Goal: Task Accomplishment & Management: Use online tool/utility

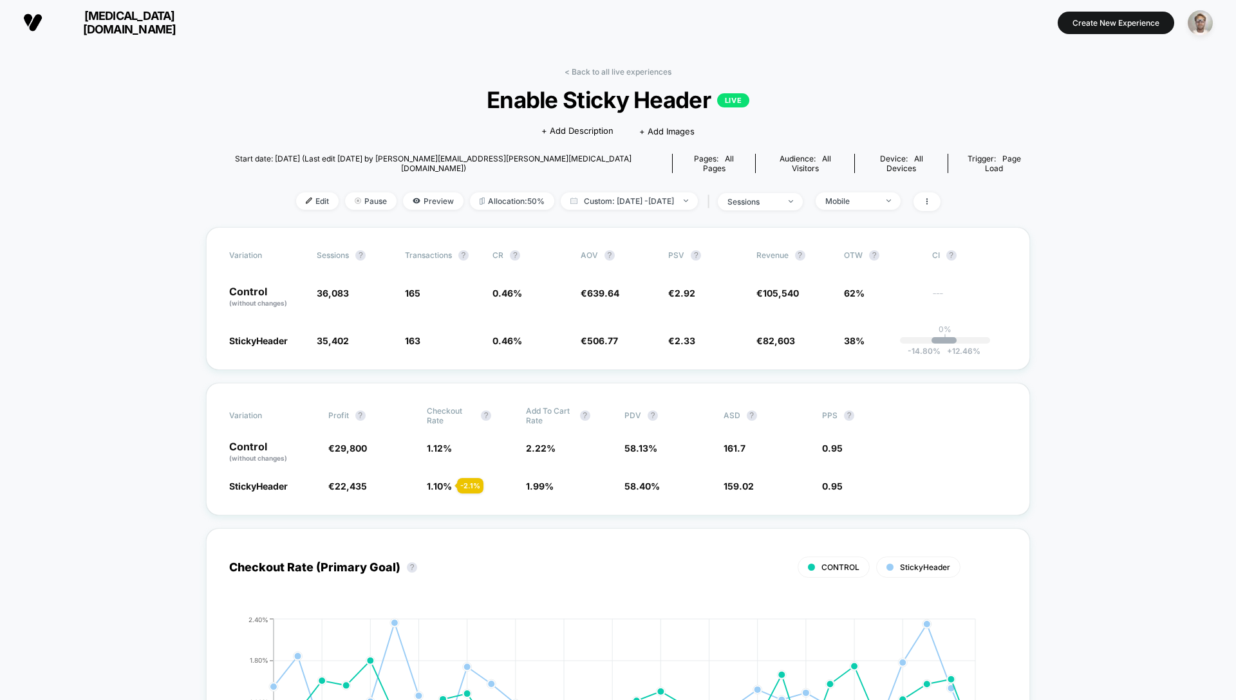
click at [584, 72] on link "< Back to all live experiences" at bounding box center [617, 72] width 107 height 10
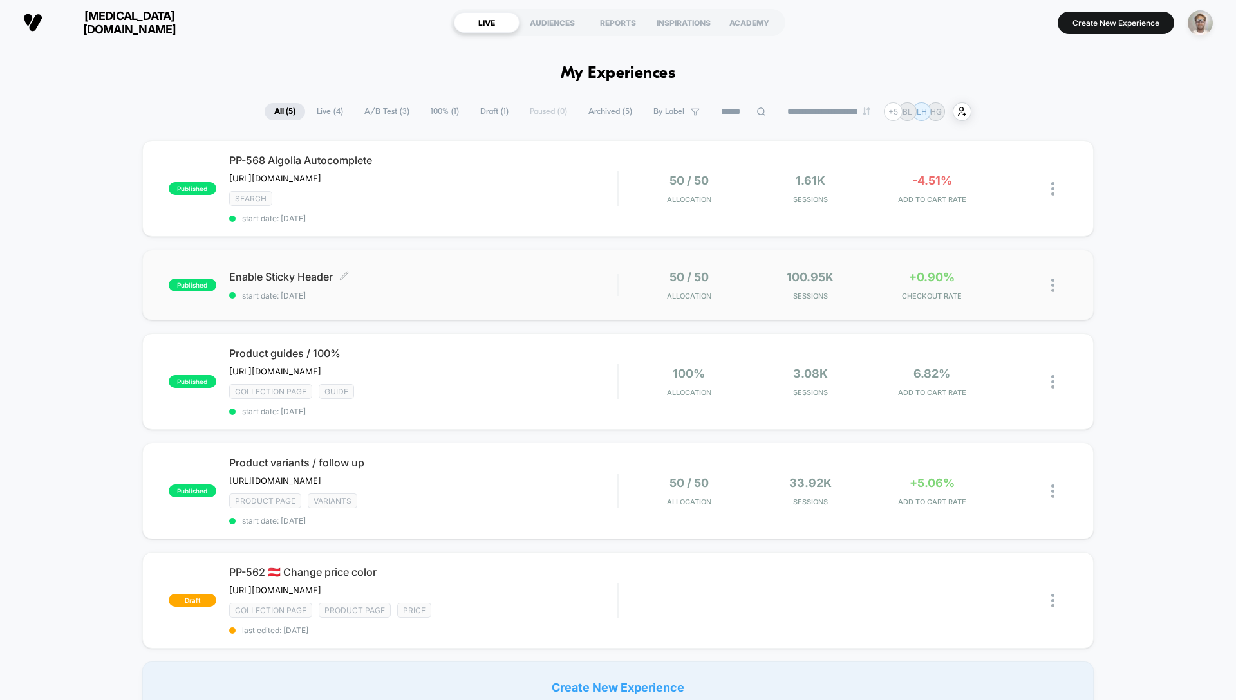
click at [512, 275] on span "Enable Sticky Header Click to edit experience details" at bounding box center [423, 276] width 388 height 13
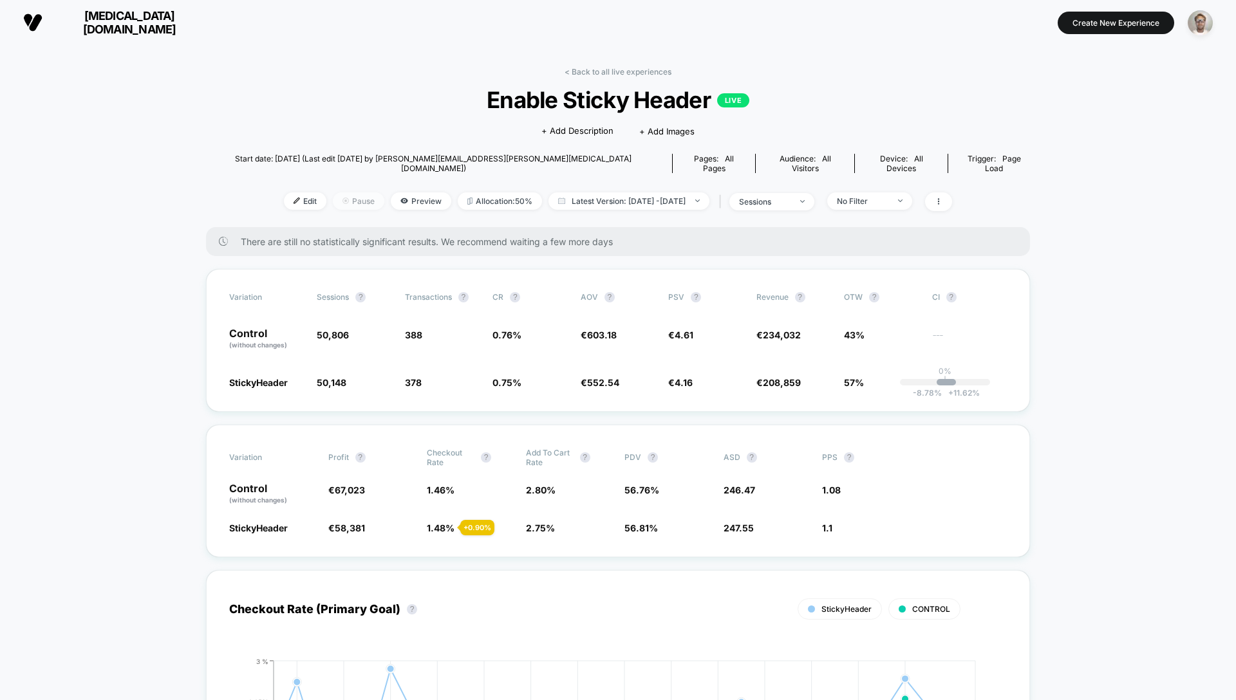
click at [340, 192] on span "Pause" at bounding box center [358, 200] width 51 height 17
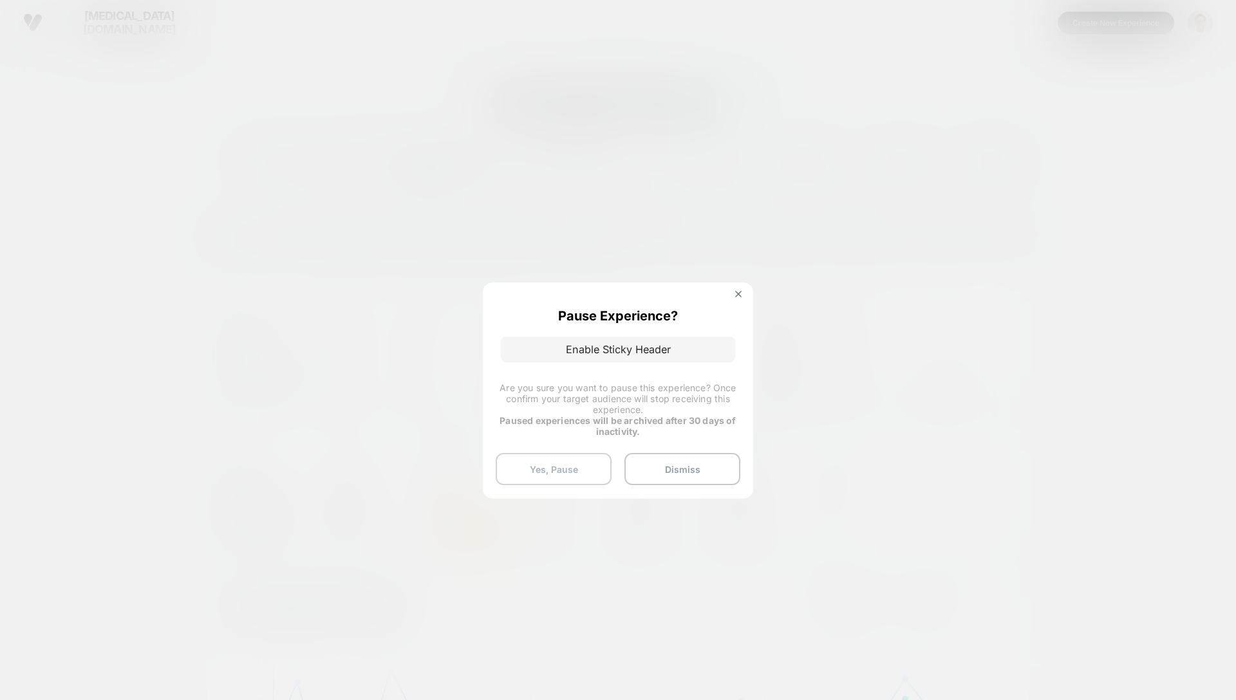
click at [549, 465] on button "Yes, Pause" at bounding box center [554, 469] width 116 height 32
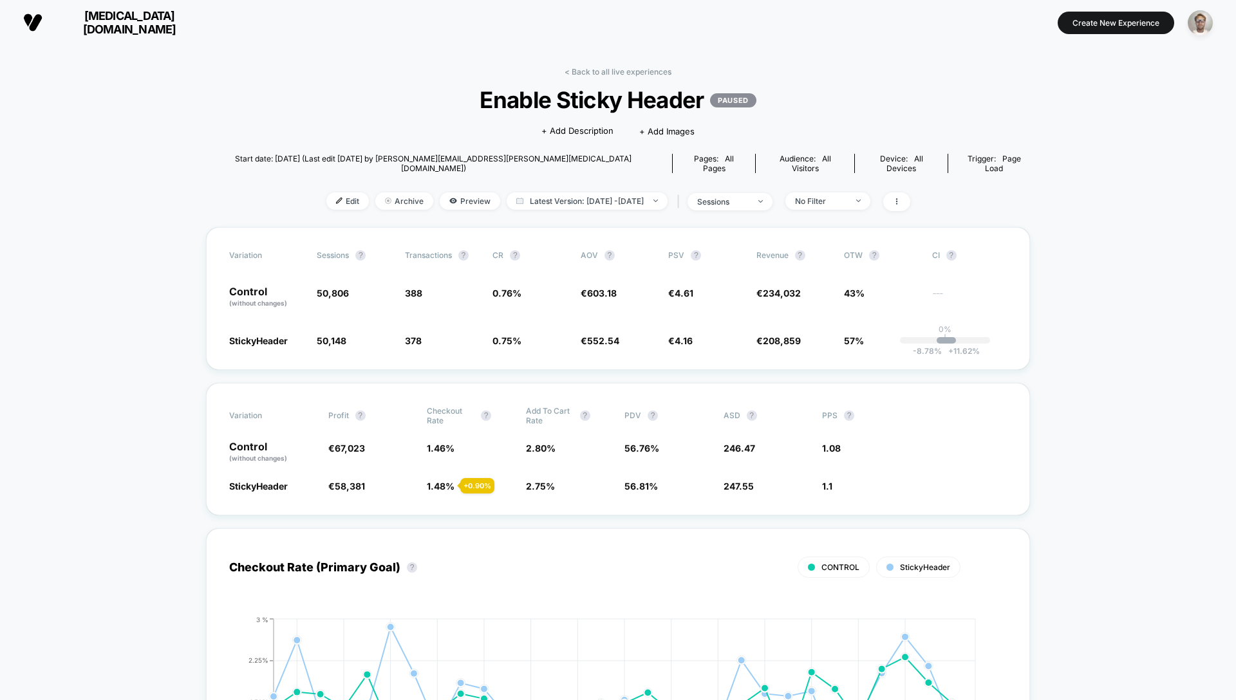
click at [640, 71] on link "< Back to all live experiences" at bounding box center [617, 72] width 107 height 10
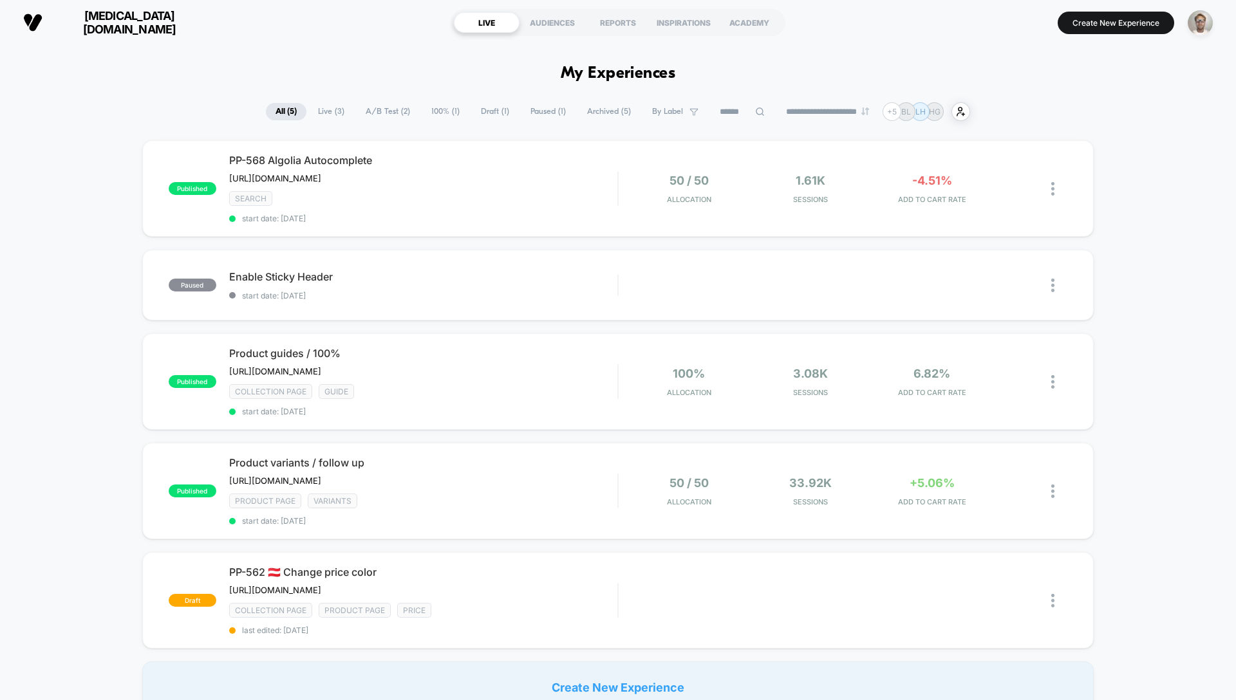
click at [76, 24] on span "[MEDICAL_DATA][DOMAIN_NAME]" at bounding box center [129, 22] width 154 height 27
click at [93, 16] on span "[MEDICAL_DATA][DOMAIN_NAME]" at bounding box center [129, 22] width 154 height 27
click at [494, 528] on div "published Product variants / follow up [URL][DOMAIN_NAME] Click to edit experie…" at bounding box center [617, 491] width 951 height 97
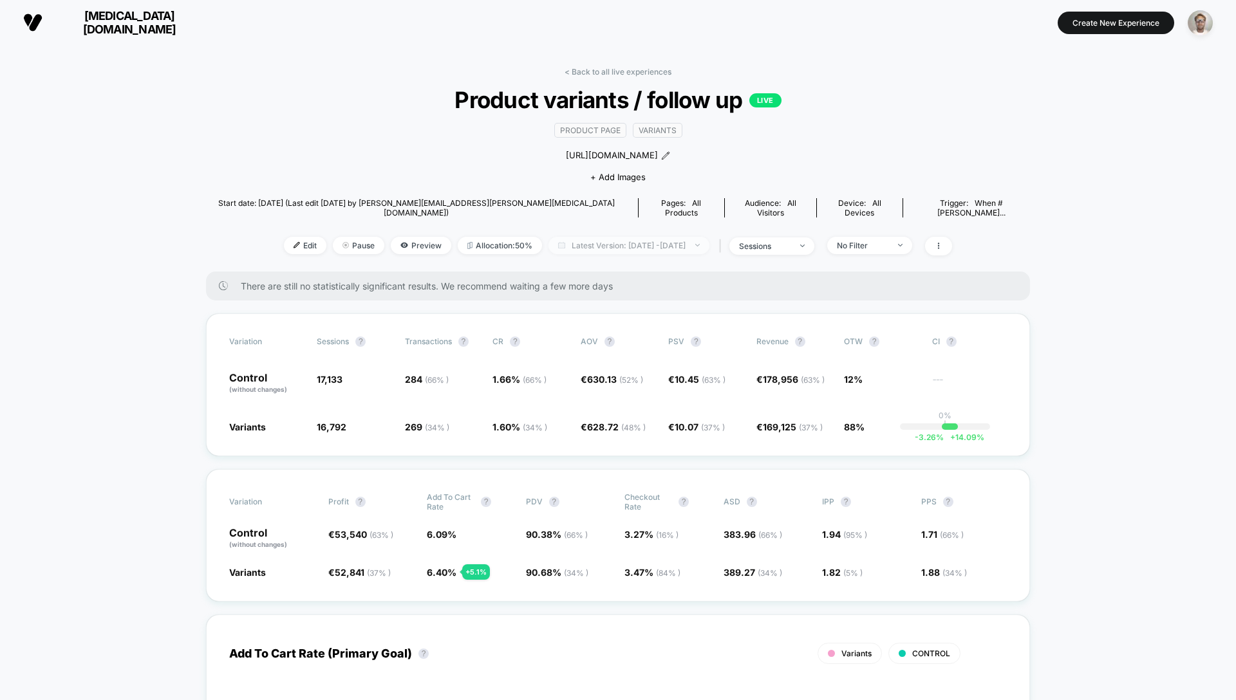
click at [700, 244] on img at bounding box center [697, 245] width 5 height 3
select select "*"
select select "****"
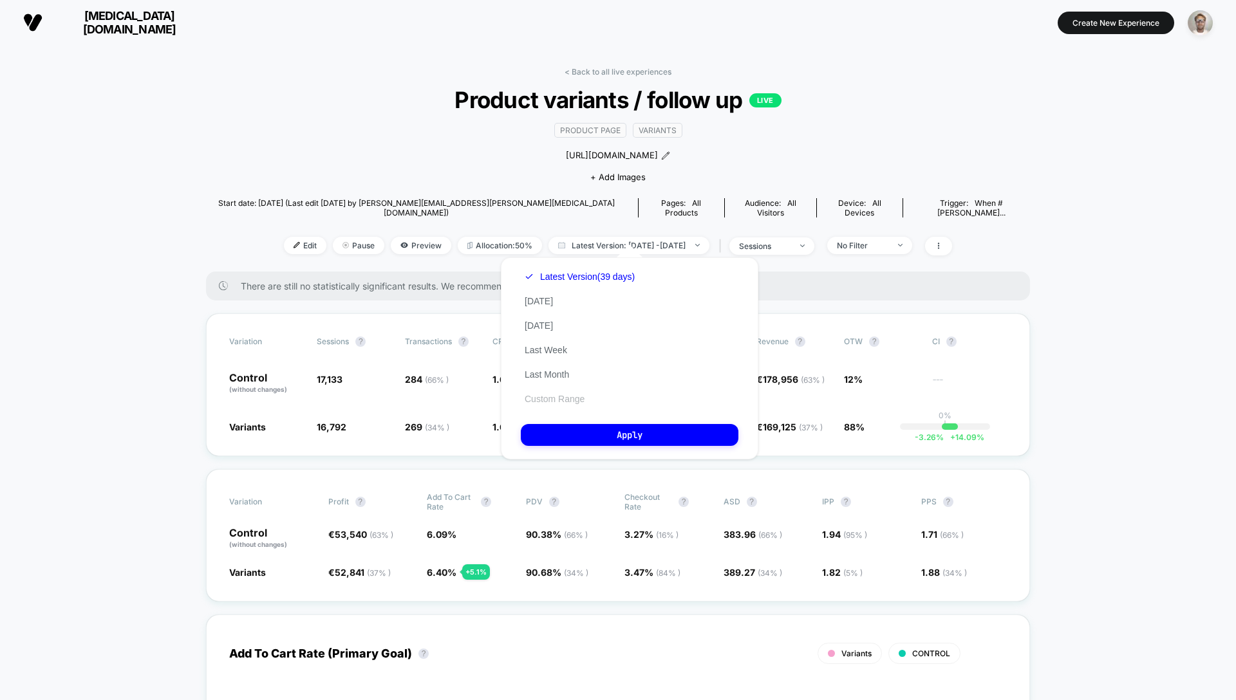
click at [557, 403] on button "Custom Range" at bounding box center [555, 399] width 68 height 12
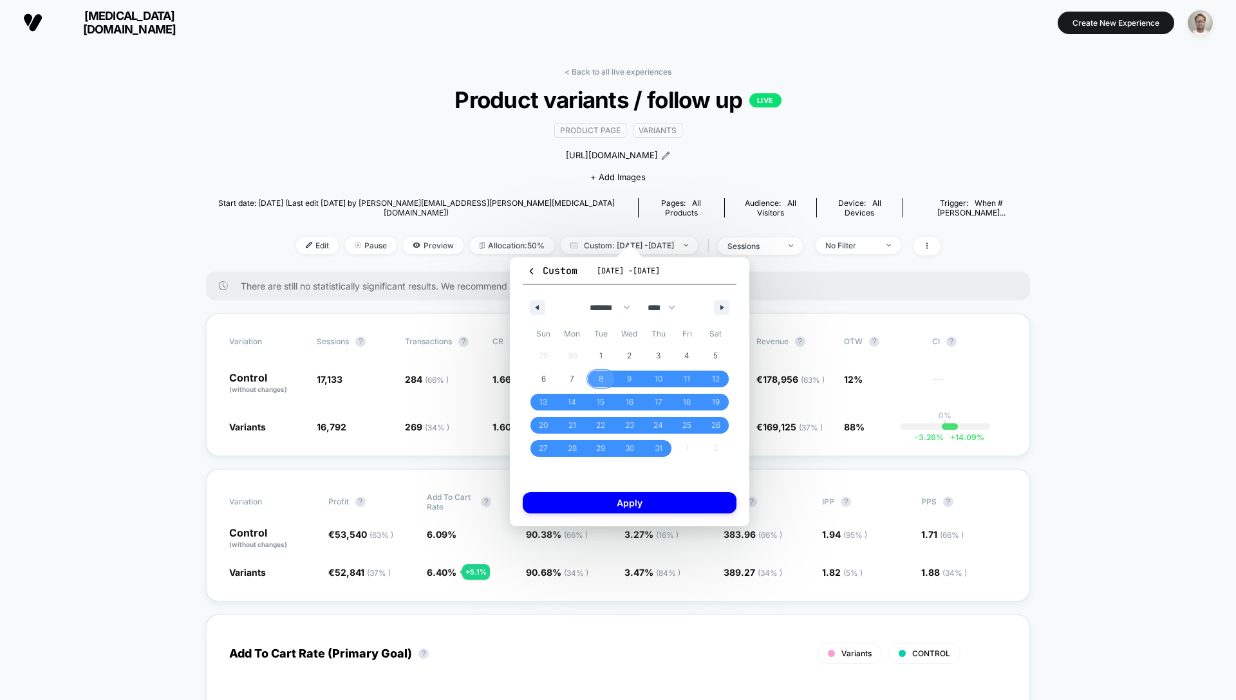
click at [601, 373] on span "8" at bounding box center [601, 379] width 5 height 23
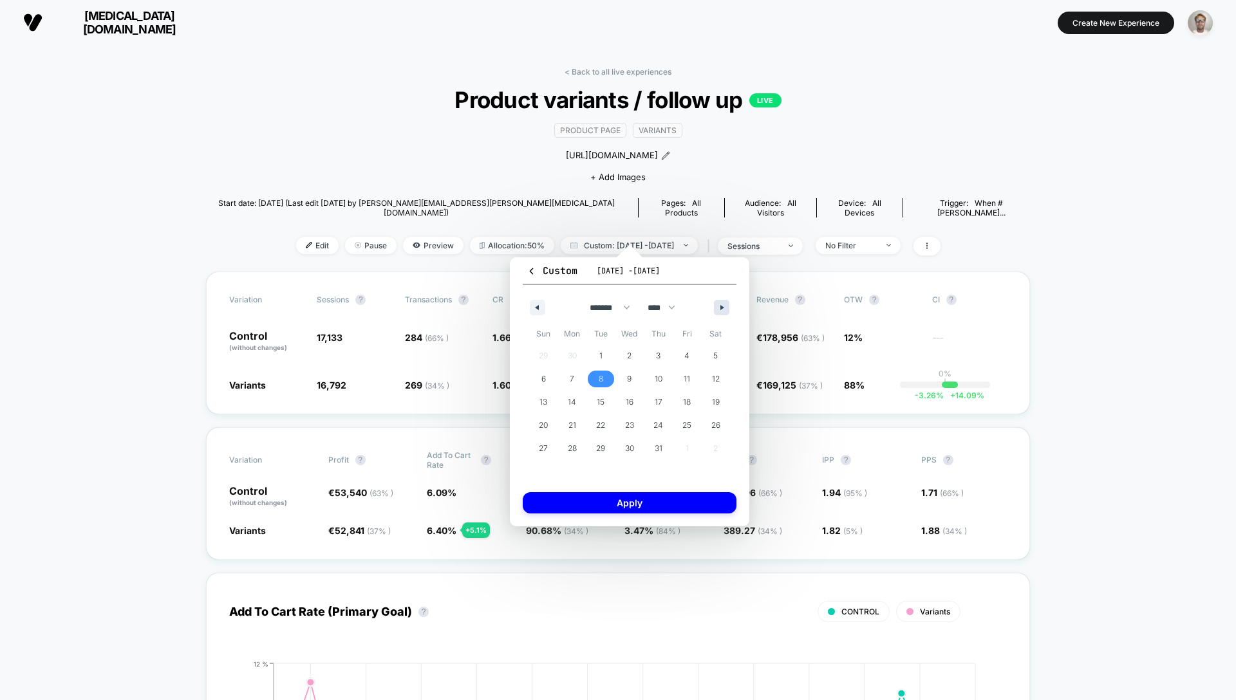
click at [727, 304] on button "button" at bounding box center [721, 307] width 15 height 15
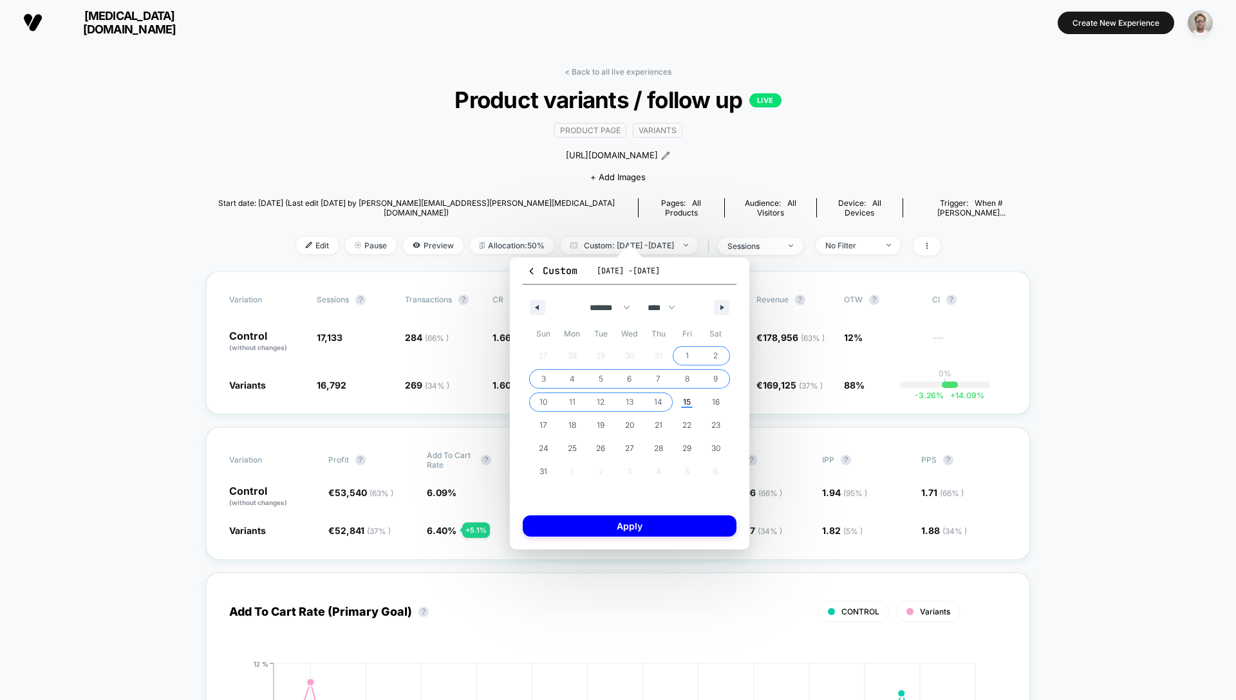
click at [662, 401] on span "14" at bounding box center [658, 402] width 29 height 17
select select "*"
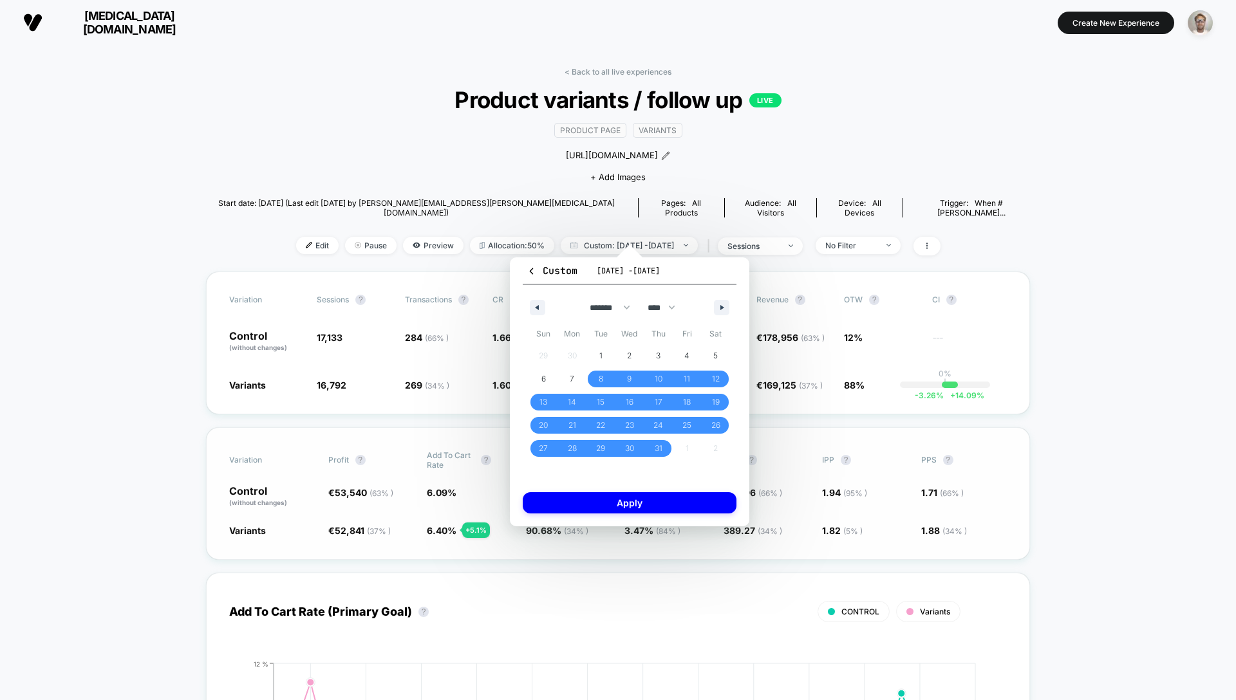
click at [633, 501] on button "Apply" at bounding box center [630, 502] width 214 height 21
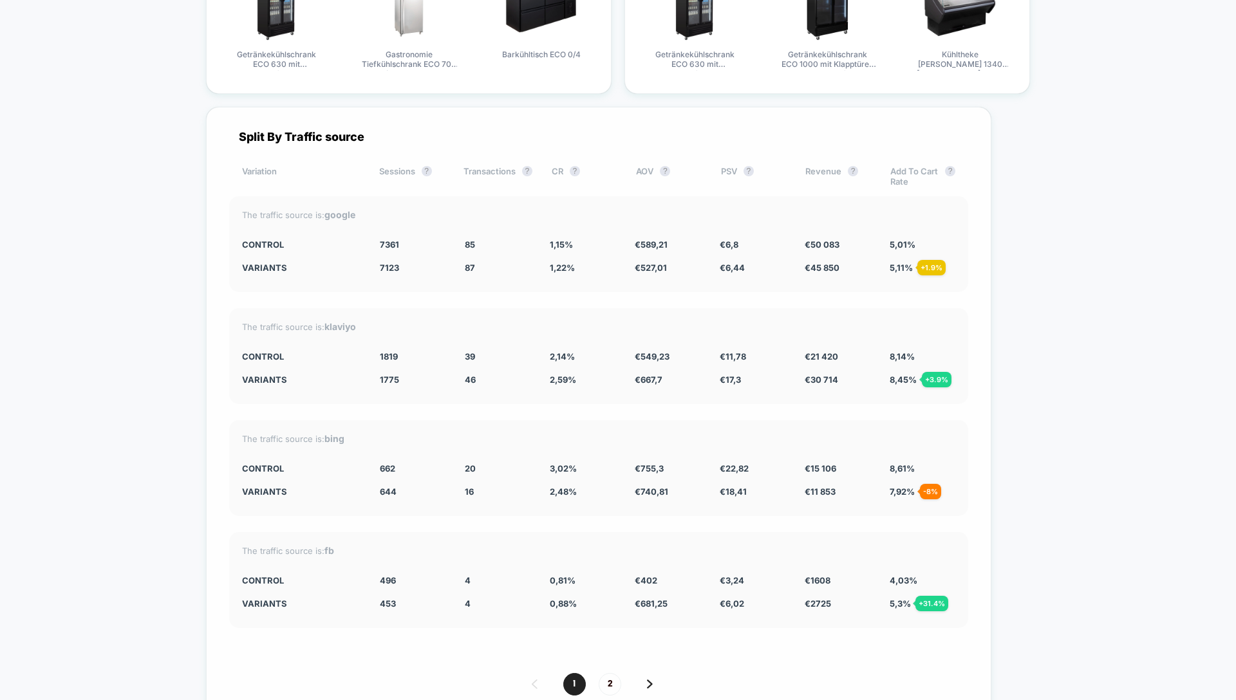
scroll to position [5087, 0]
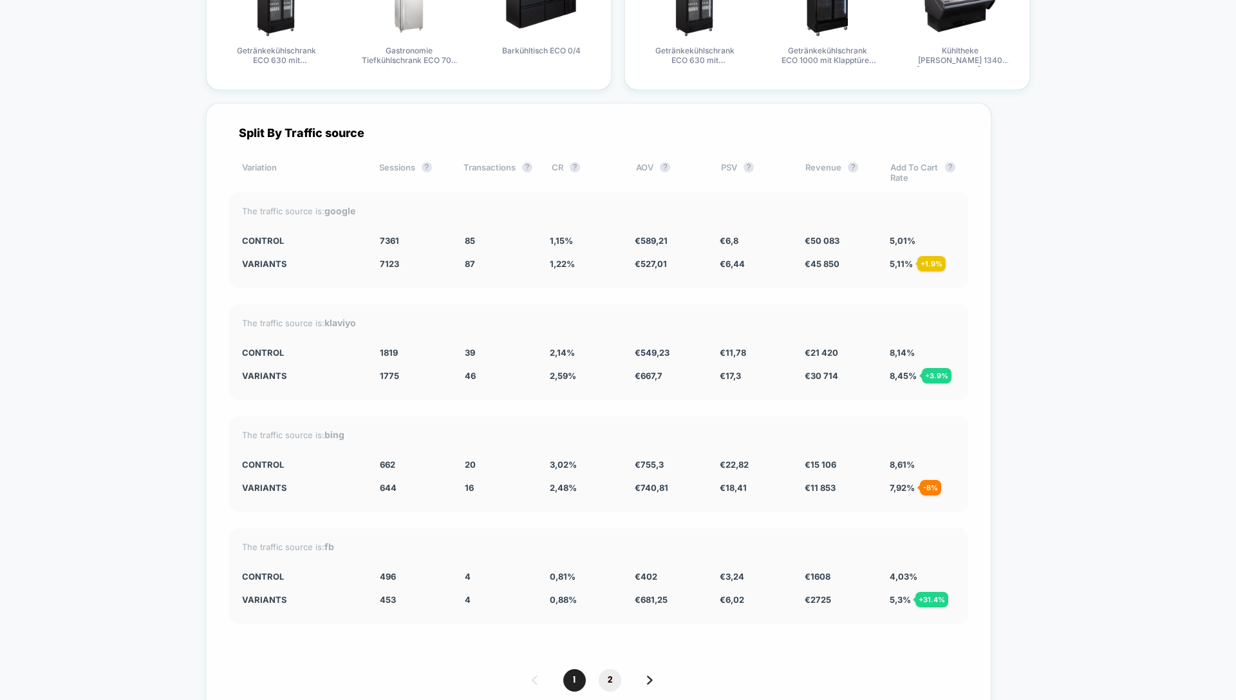
click at [621, 670] on span "2" at bounding box center [610, 680] width 23 height 23
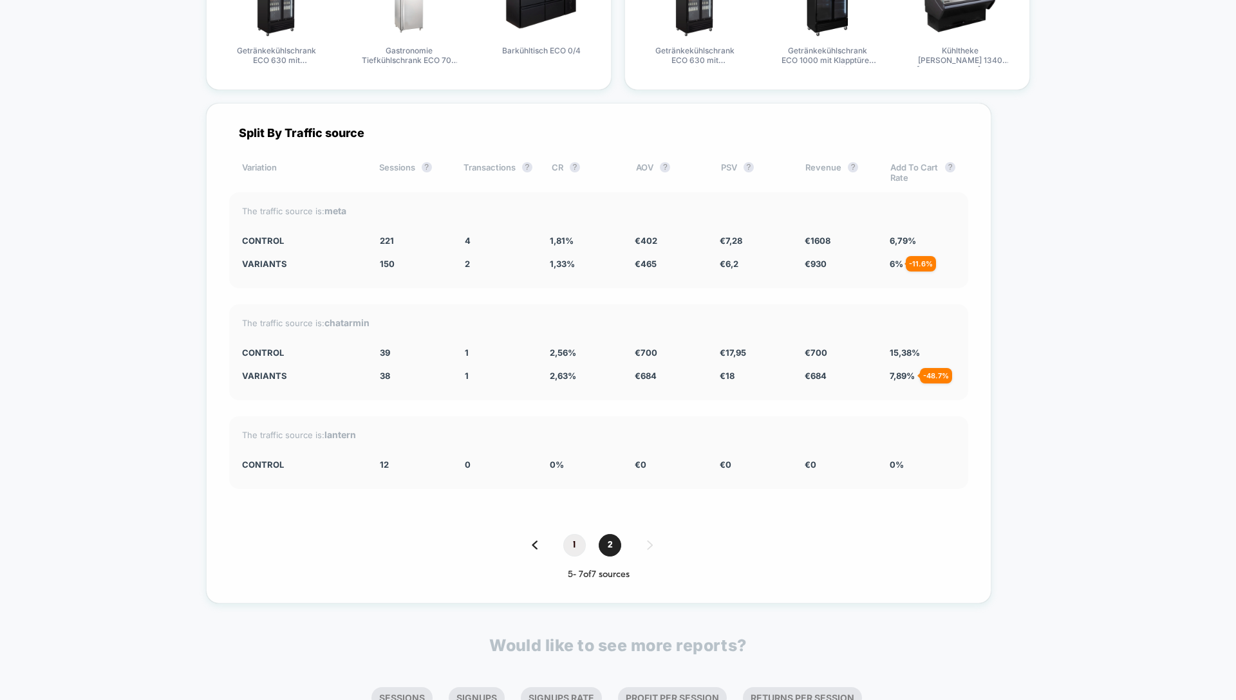
click at [586, 536] on span "1" at bounding box center [574, 545] width 23 height 23
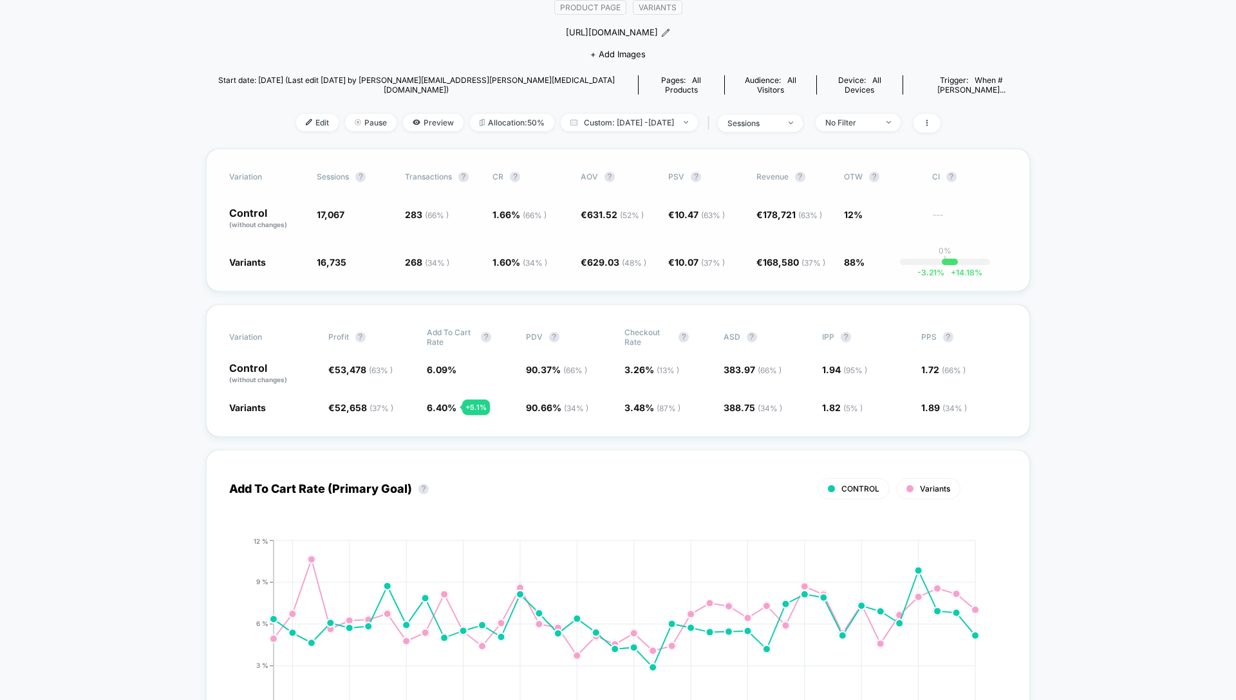
scroll to position [0, 0]
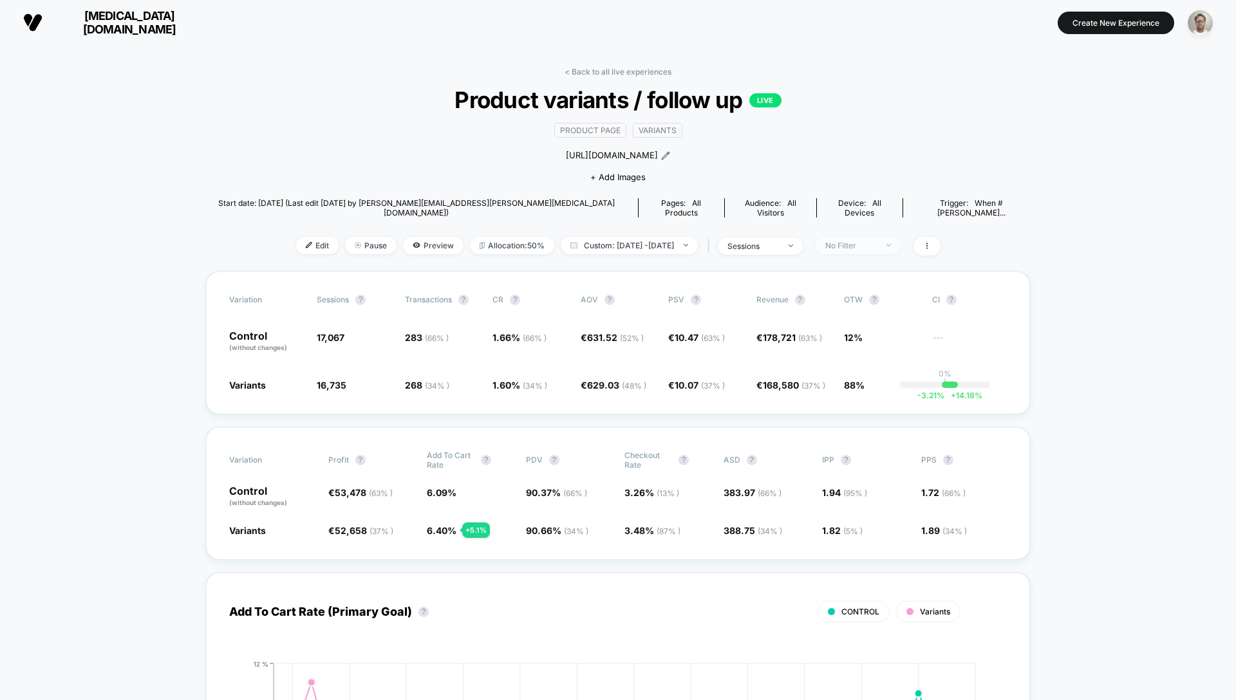
click at [862, 241] on div "No Filter" at bounding box center [850, 246] width 51 height 10
click at [867, 283] on span "Mobile Visitors" at bounding box center [868, 284] width 62 height 11
click at [865, 430] on button "Save" at bounding box center [875, 423] width 118 height 21
click at [877, 241] on div "Mobile" at bounding box center [850, 246] width 51 height 10
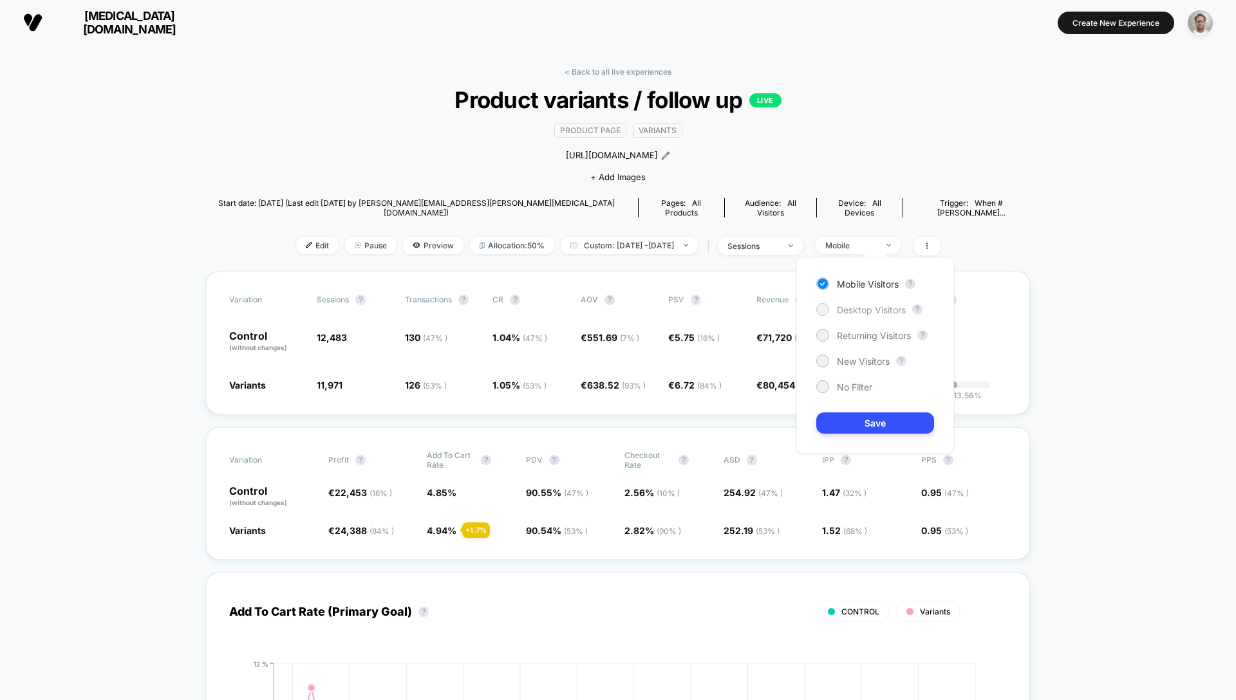
click at [867, 315] on div "Desktop Visitors" at bounding box center [860, 309] width 89 height 13
click at [859, 420] on button "Save" at bounding box center [875, 423] width 118 height 21
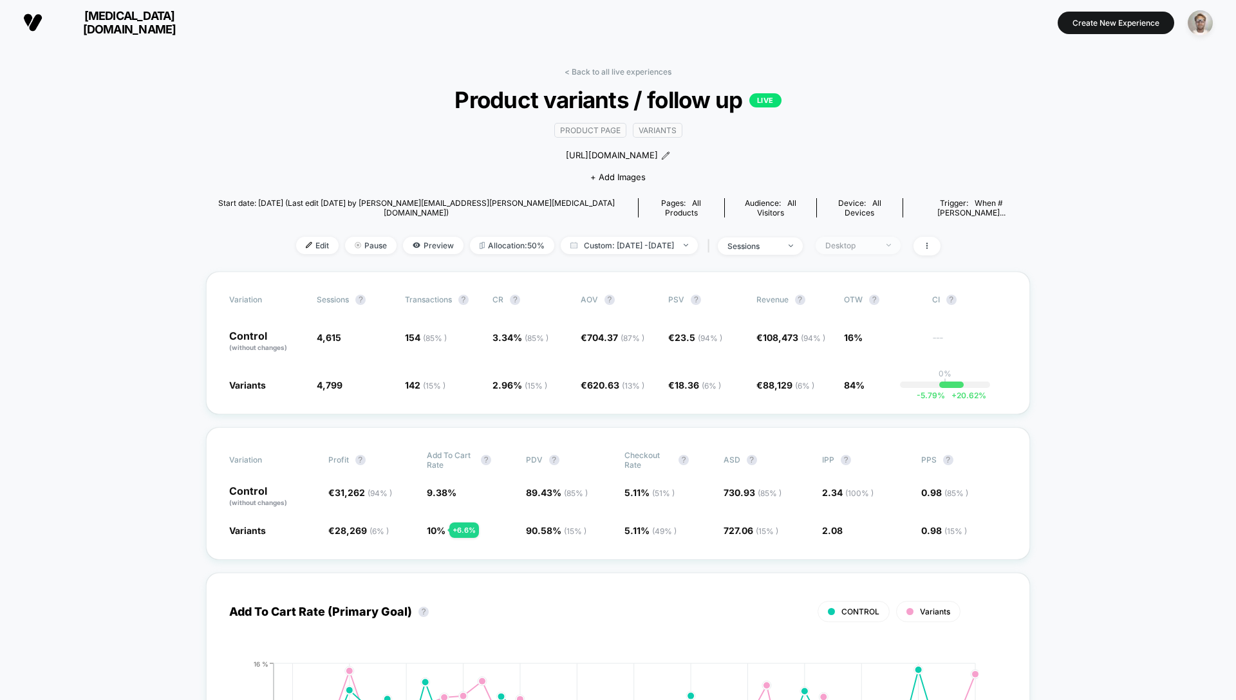
click at [865, 241] on div "Desktop" at bounding box center [850, 246] width 51 height 10
click at [854, 386] on span "No Filter" at bounding box center [854, 387] width 35 height 11
click at [875, 420] on button "Save" at bounding box center [875, 423] width 118 height 21
click at [615, 68] on link "< Back to all live experiences" at bounding box center [617, 72] width 107 height 10
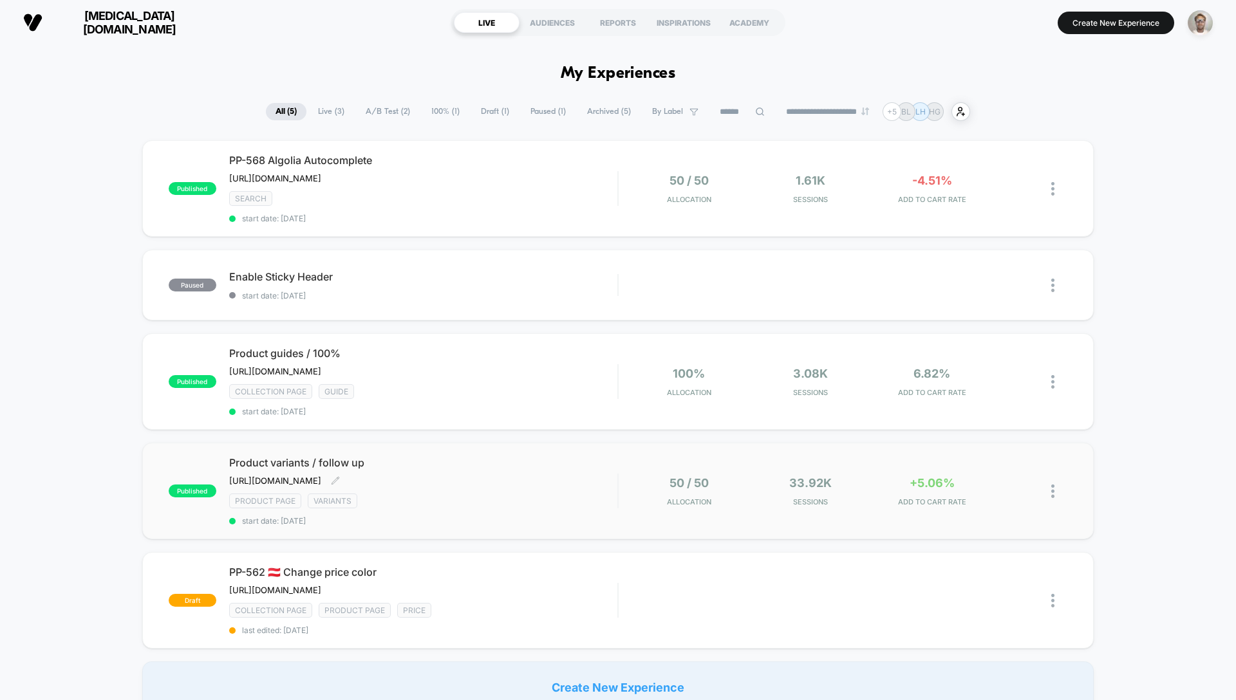
click at [543, 485] on div "Product variants / follow up [URL][DOMAIN_NAME] Click to edit experience detail…" at bounding box center [423, 491] width 388 height 70
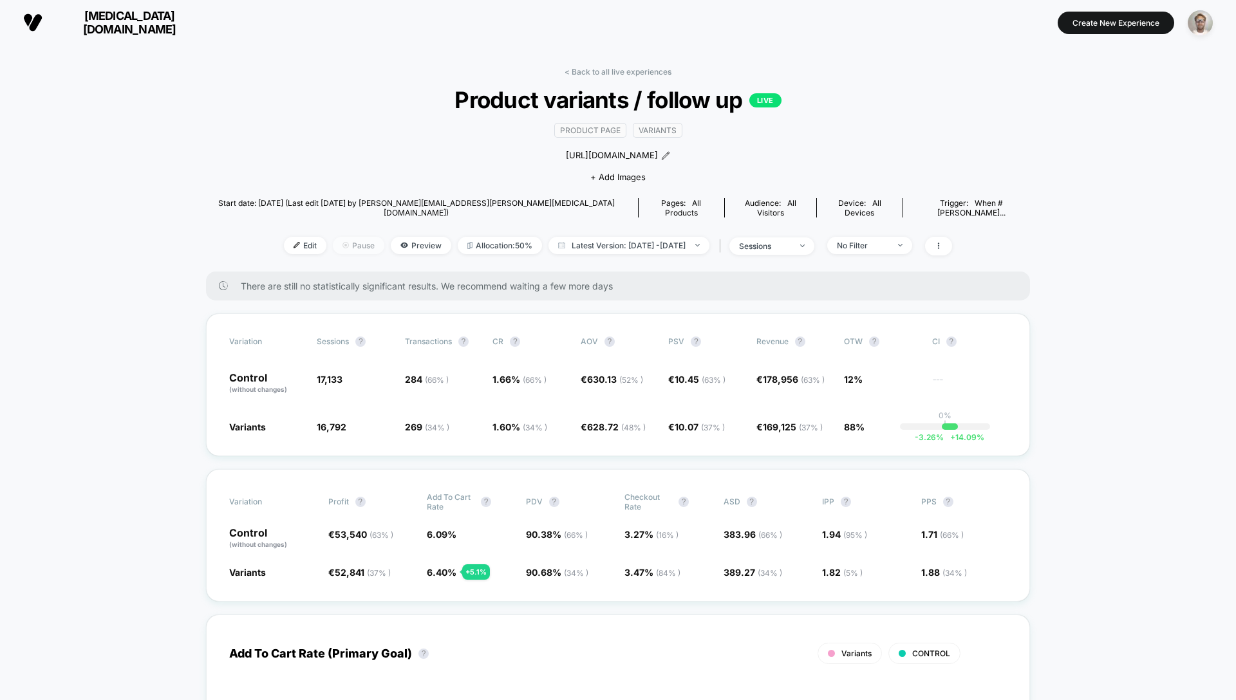
click at [344, 239] on span "Pause" at bounding box center [358, 245] width 51 height 17
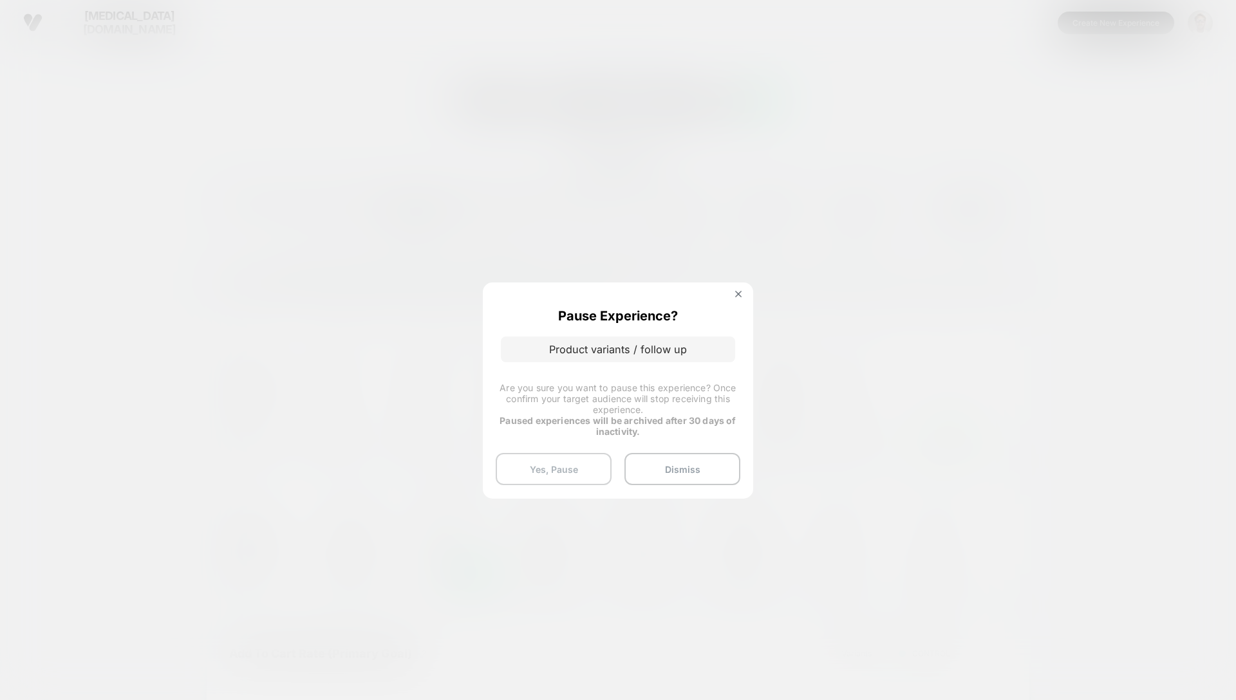
click at [557, 468] on button "Yes, Pause" at bounding box center [554, 469] width 116 height 32
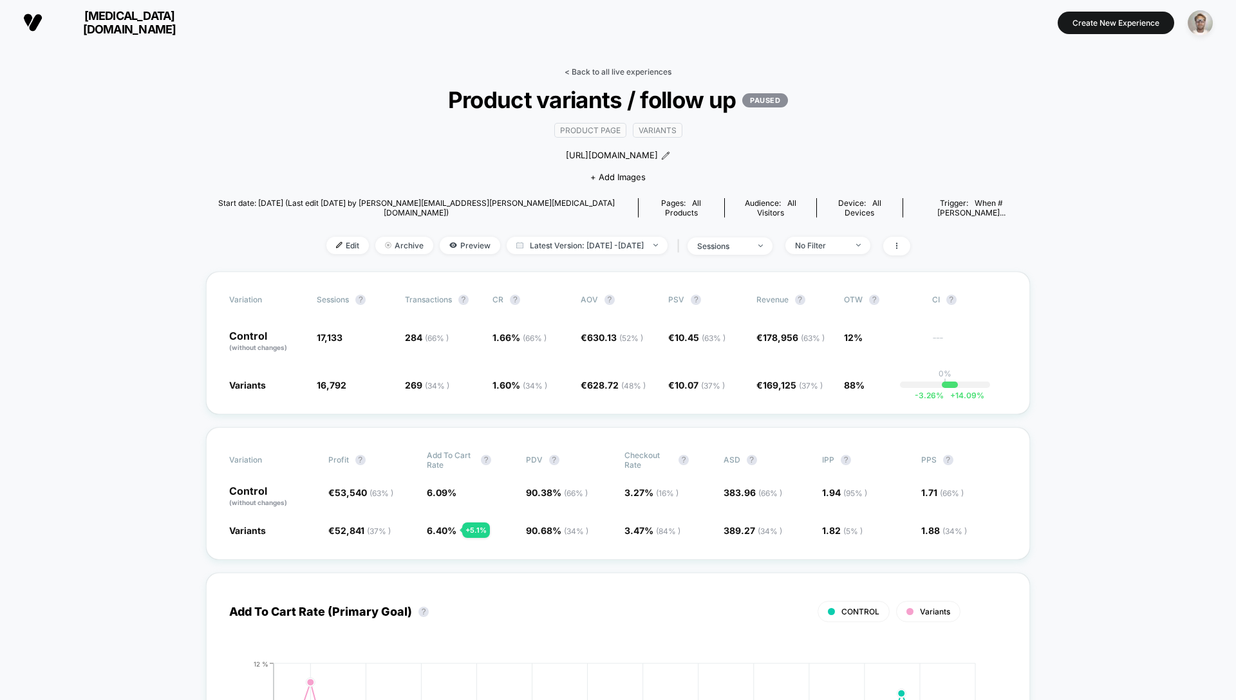
click at [612, 73] on link "< Back to all live experiences" at bounding box center [617, 72] width 107 height 10
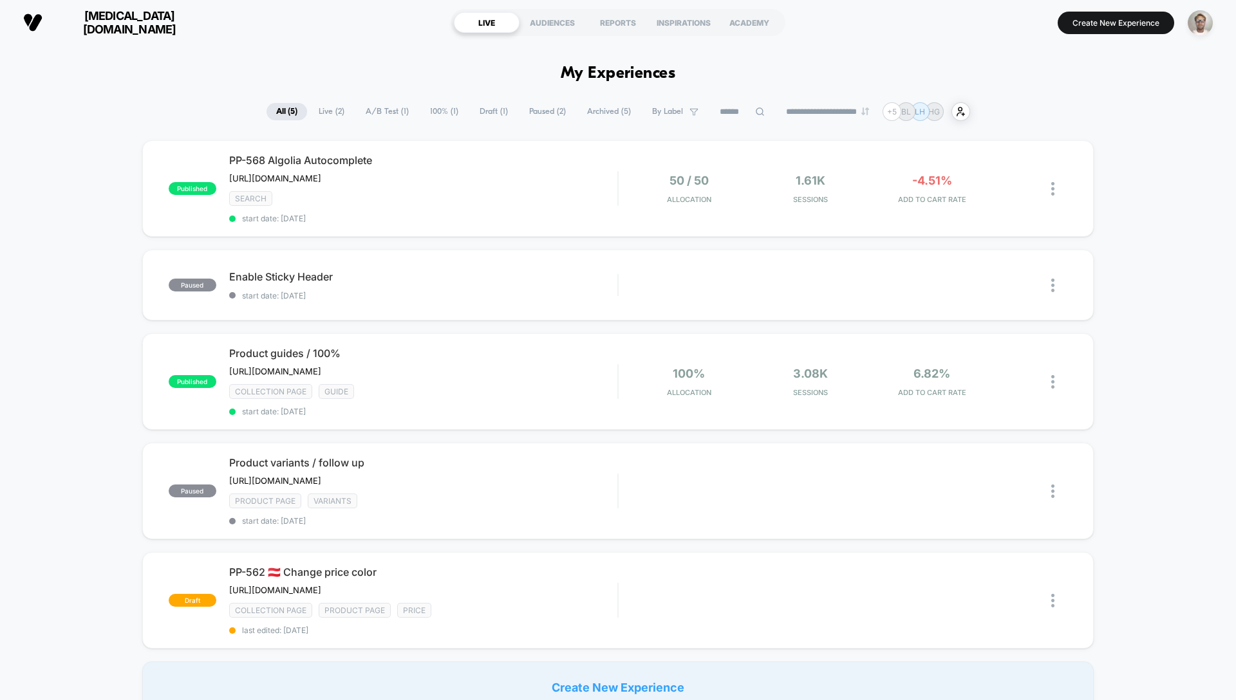
click at [328, 112] on span "Live ( 2 )" at bounding box center [331, 111] width 45 height 17
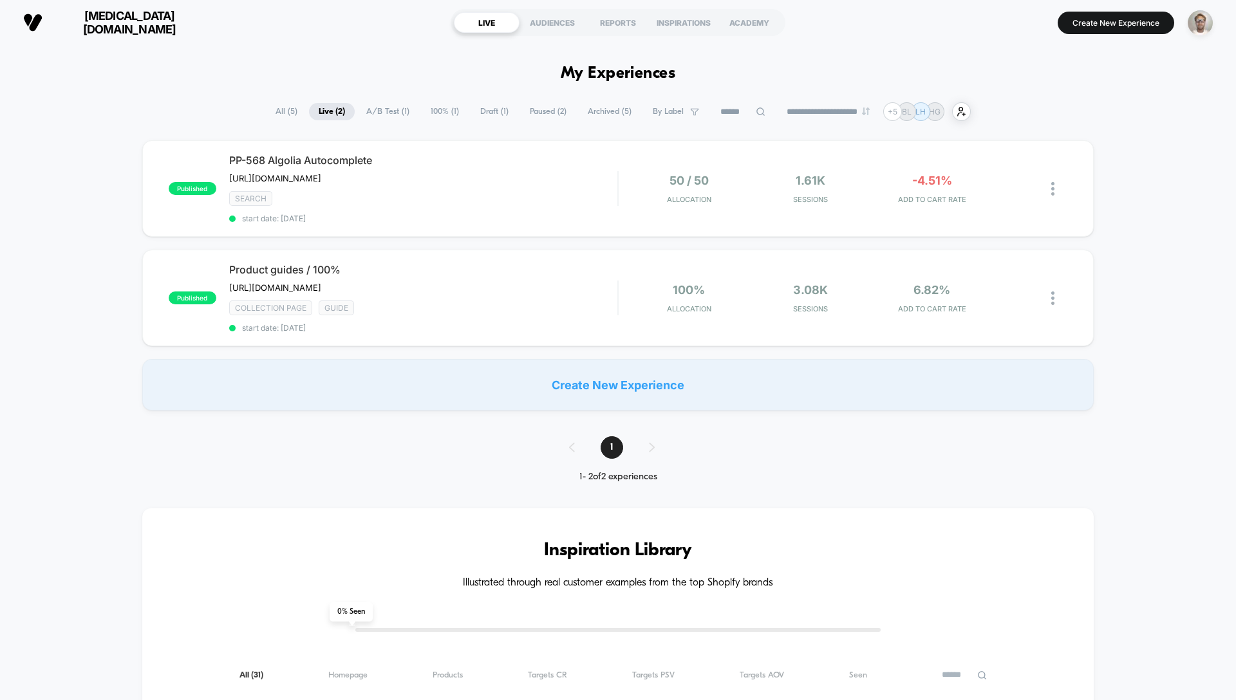
click at [280, 111] on span "All ( 5 )" at bounding box center [286, 111] width 41 height 17
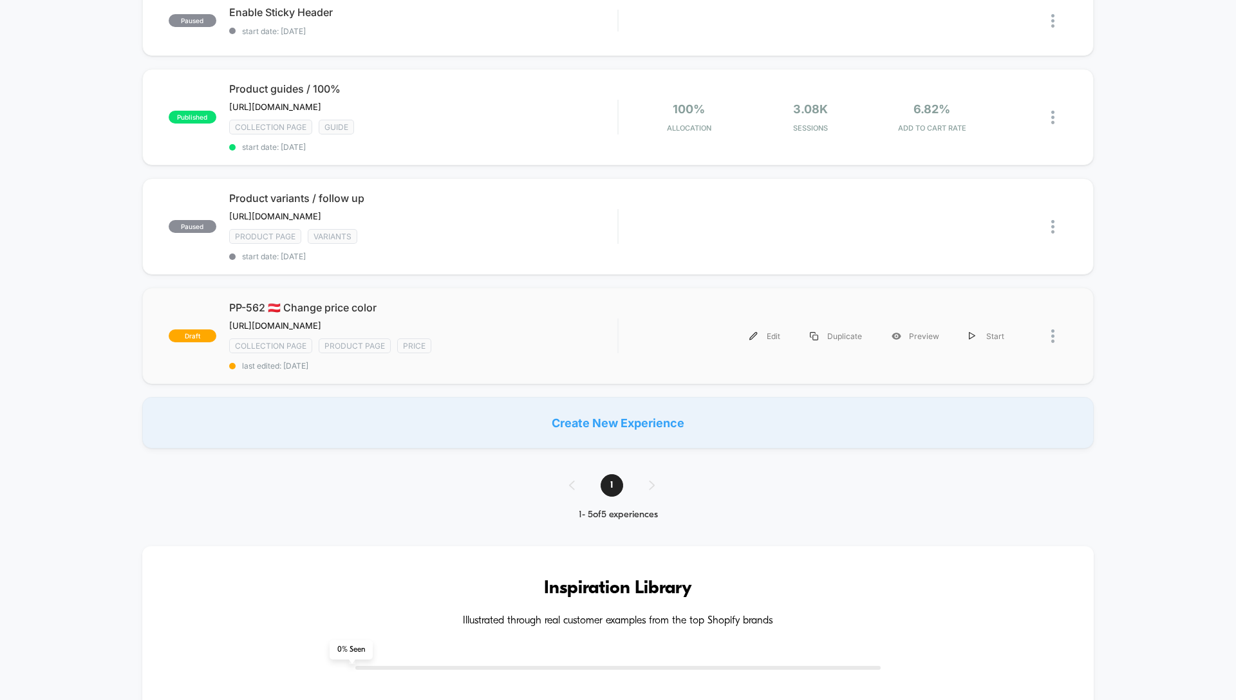
scroll to position [278, 0]
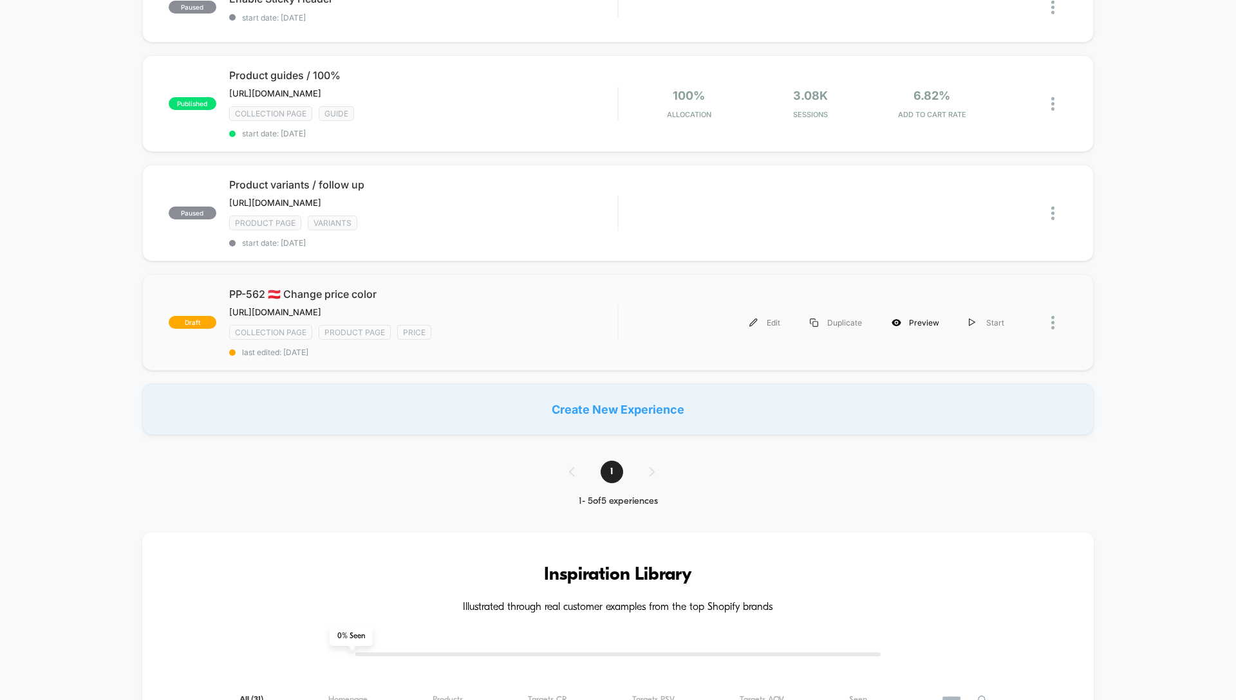
click at [926, 324] on div "Preview" at bounding box center [915, 322] width 77 height 29
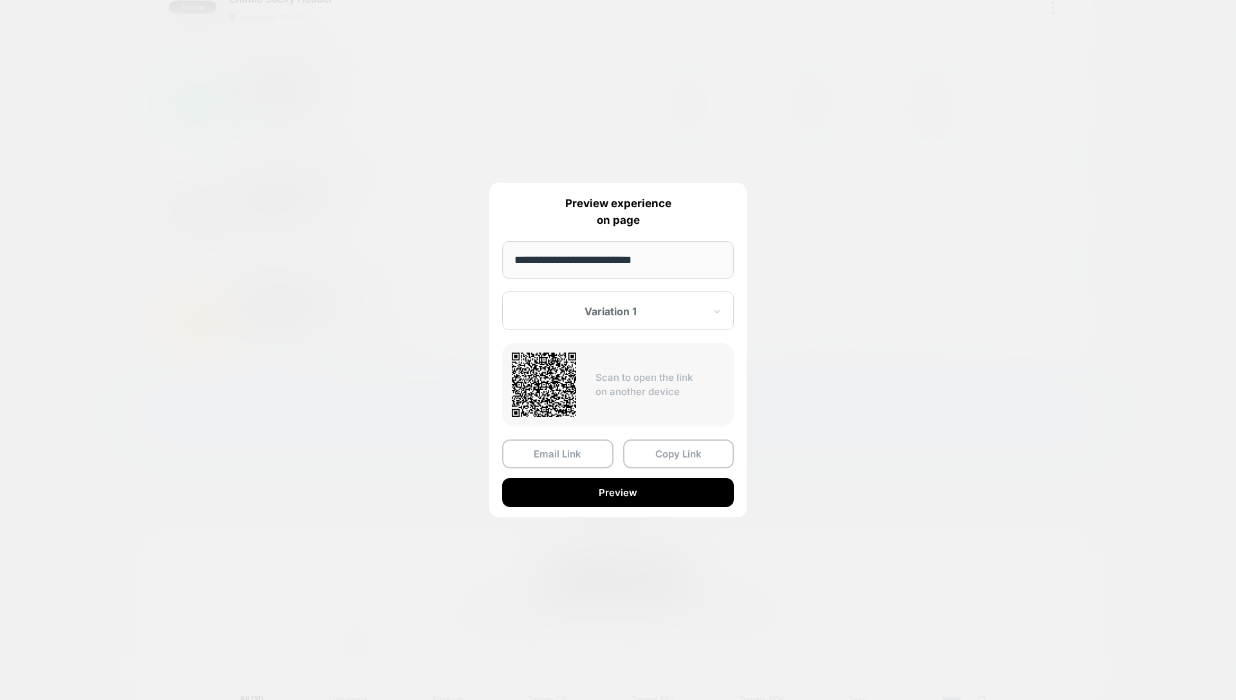
click at [615, 492] on button "Preview" at bounding box center [618, 492] width 232 height 29
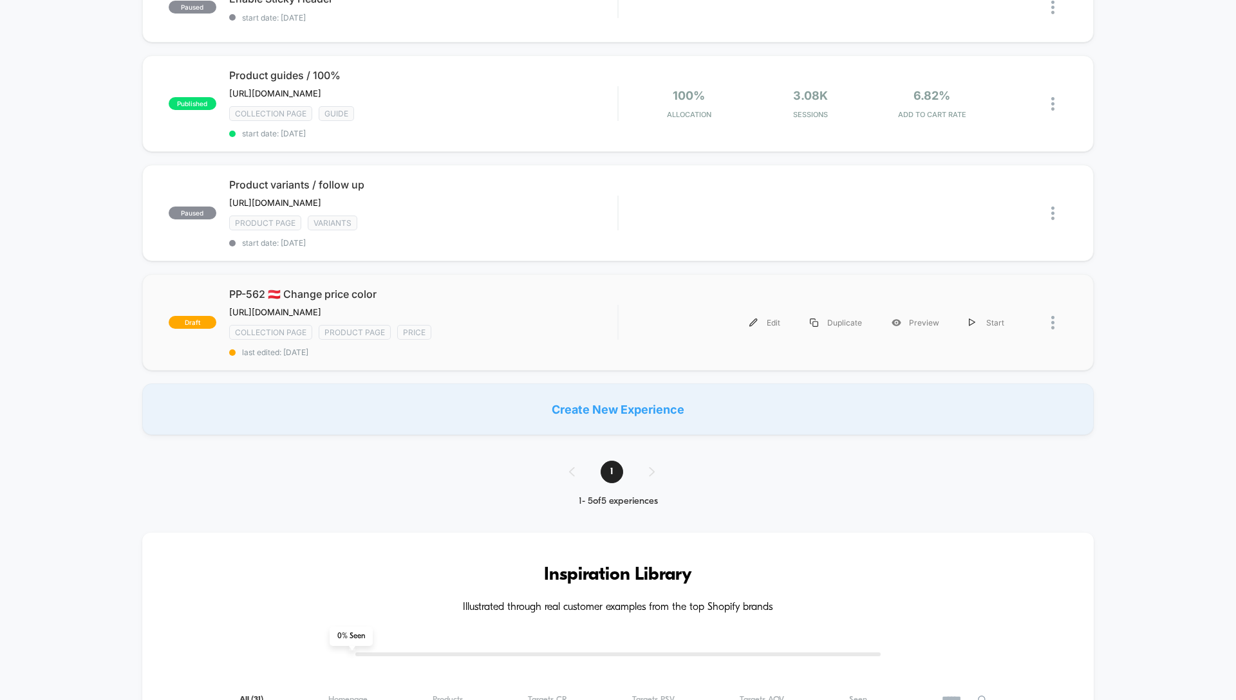
click at [688, 320] on div "Edit Duplicate Preview Start" at bounding box center [824, 322] width 387 height 29
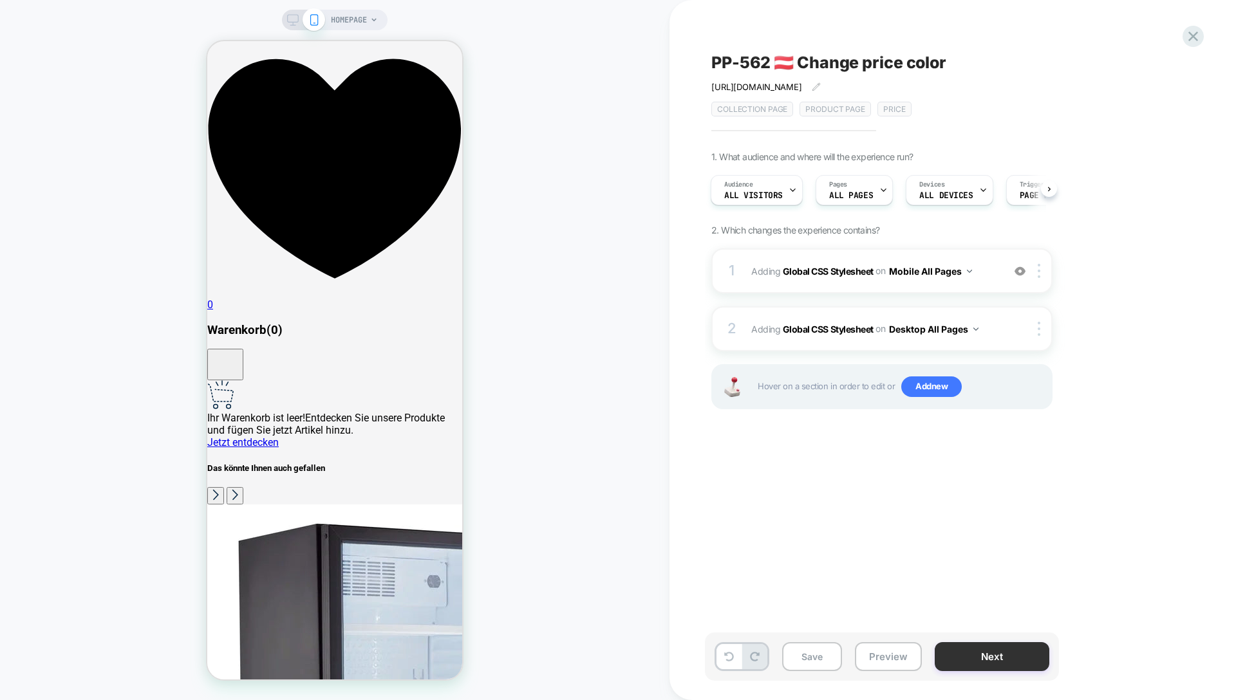
click at [987, 654] on button "Next" at bounding box center [992, 656] width 115 height 29
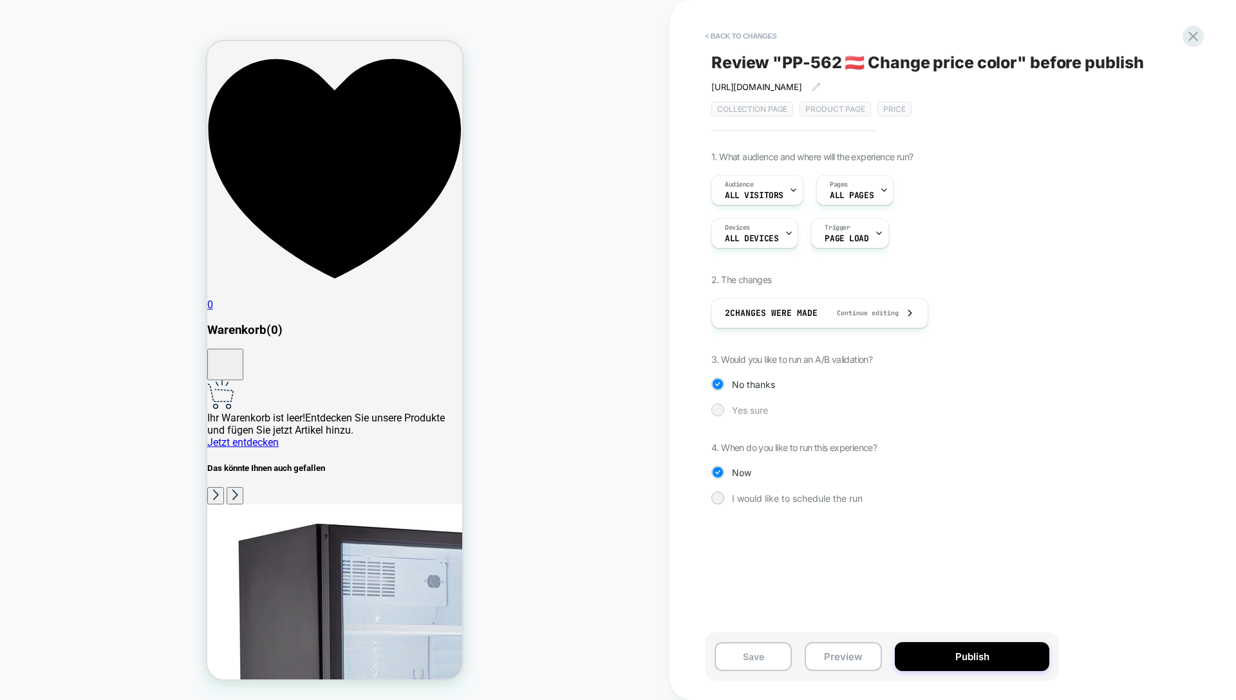
click at [750, 414] on span "Yes sure" at bounding box center [750, 410] width 36 height 11
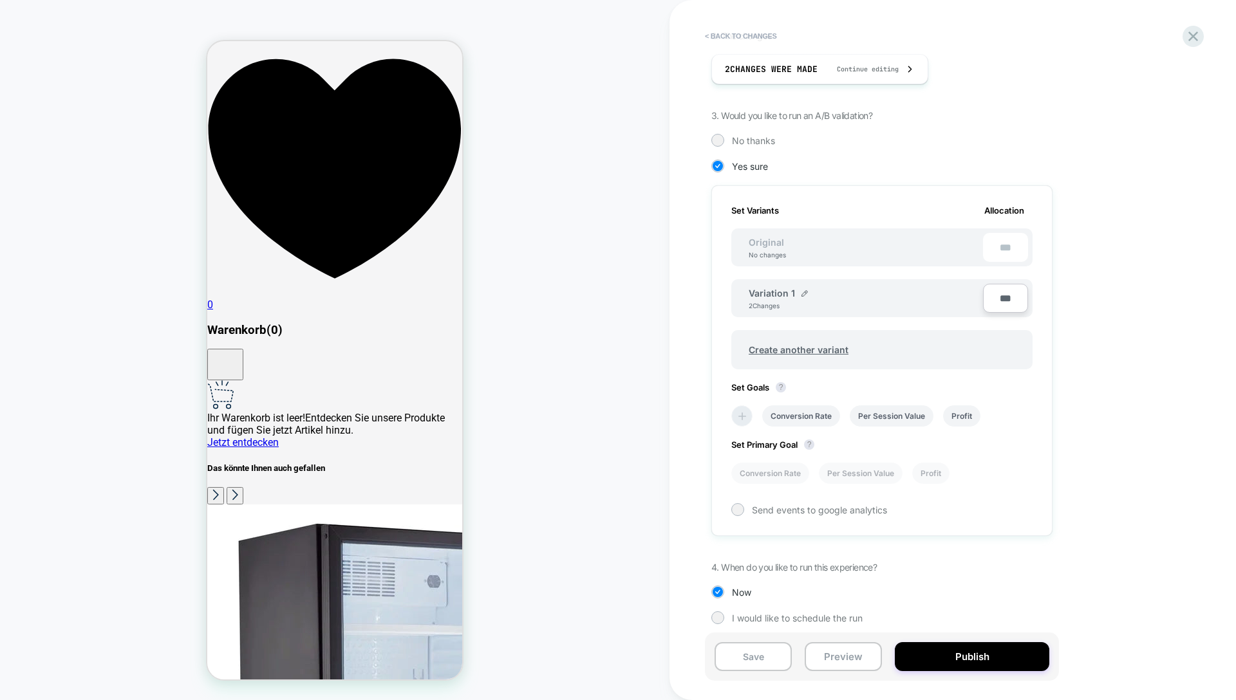
scroll to position [254, 0]
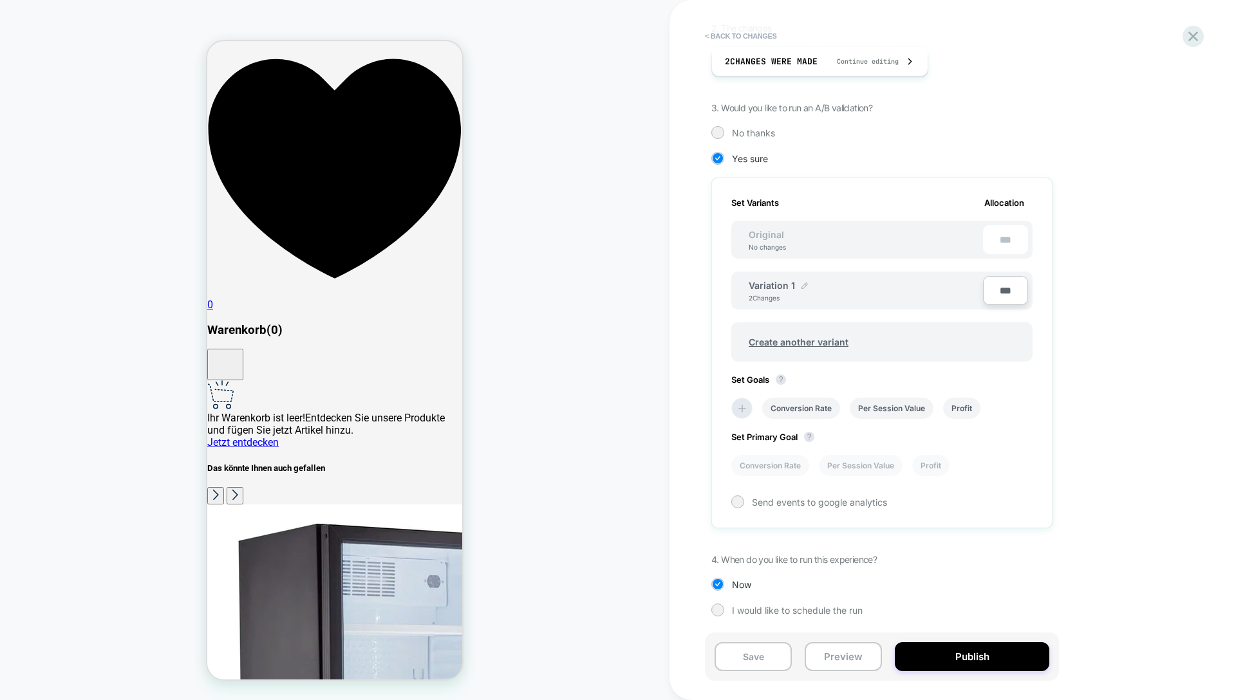
click at [801, 285] on img at bounding box center [804, 286] width 6 height 6
click at [802, 292] on input "**********" at bounding box center [795, 289] width 93 height 25
type input "**********"
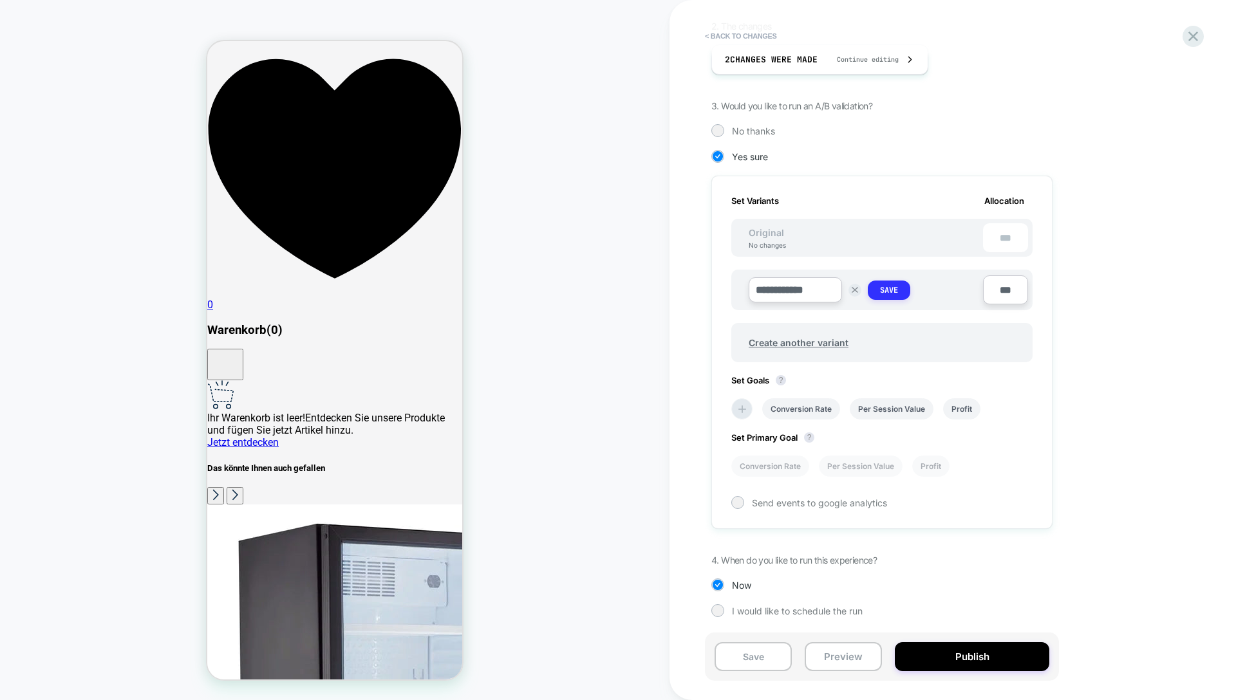
click at [891, 288] on strong "Save" at bounding box center [889, 290] width 18 height 10
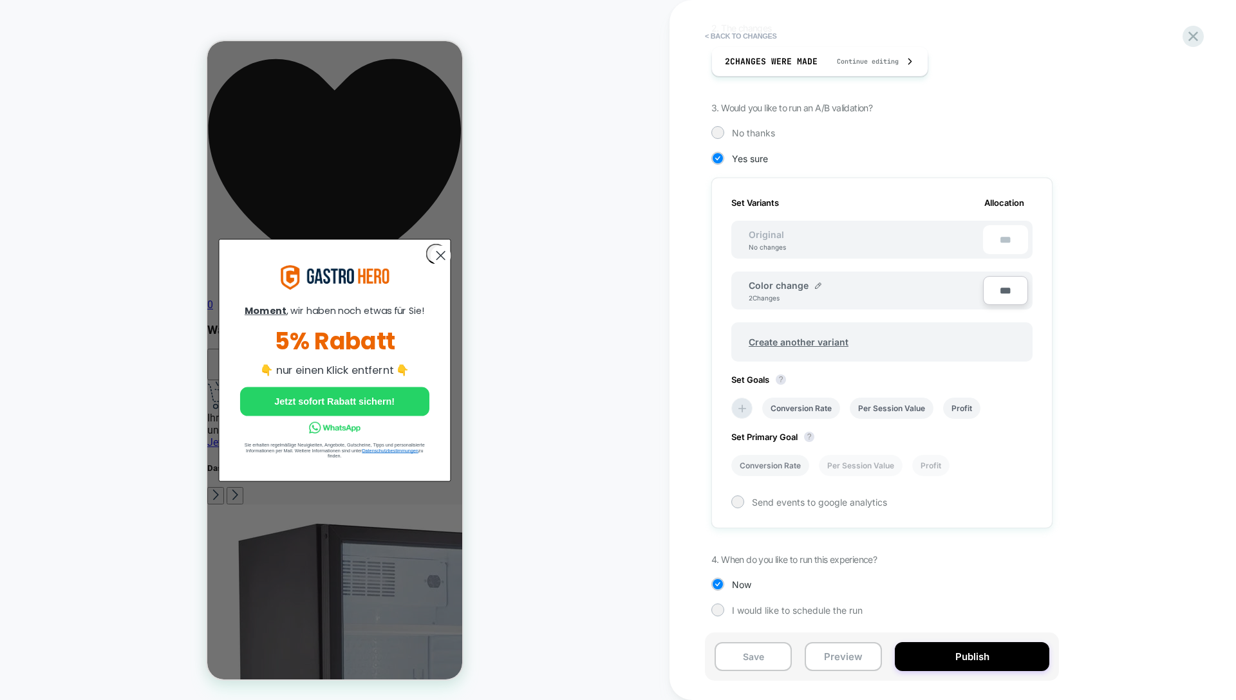
click at [772, 465] on li "Conversion Rate" at bounding box center [770, 465] width 78 height 21
click at [743, 408] on icon at bounding box center [742, 409] width 8 height 8
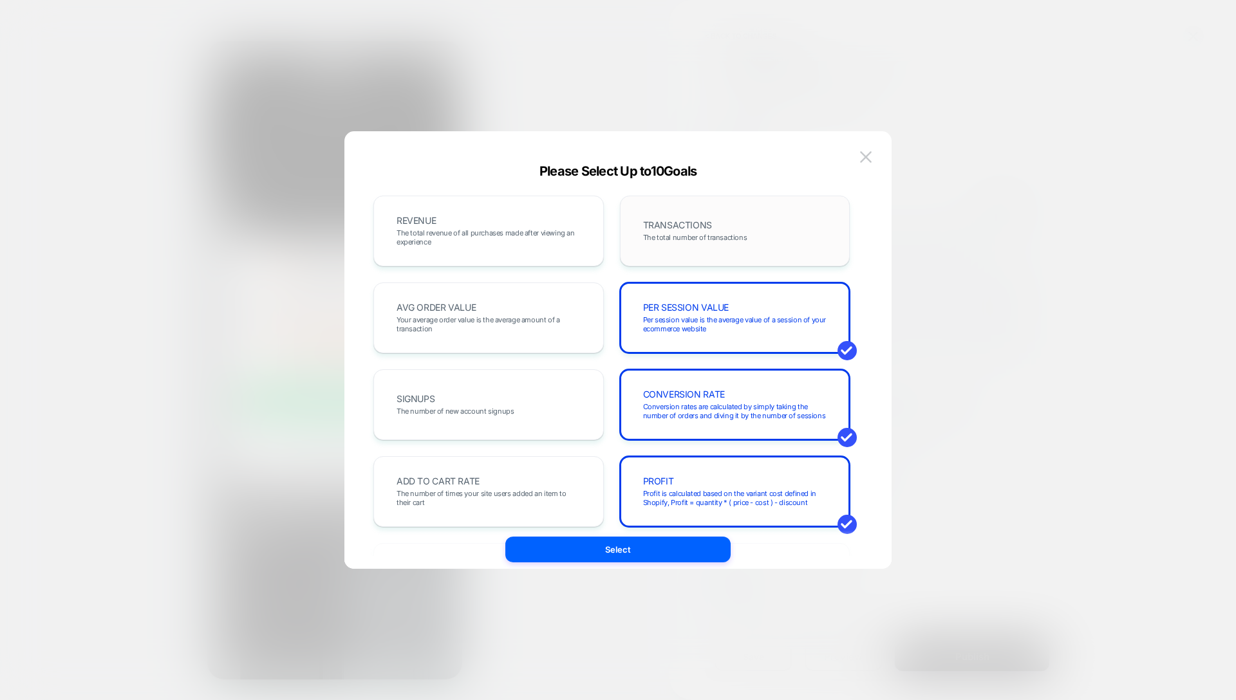
click at [674, 247] on div "TRANSACTIONS The total number of transactions" at bounding box center [734, 231] width 203 height 44
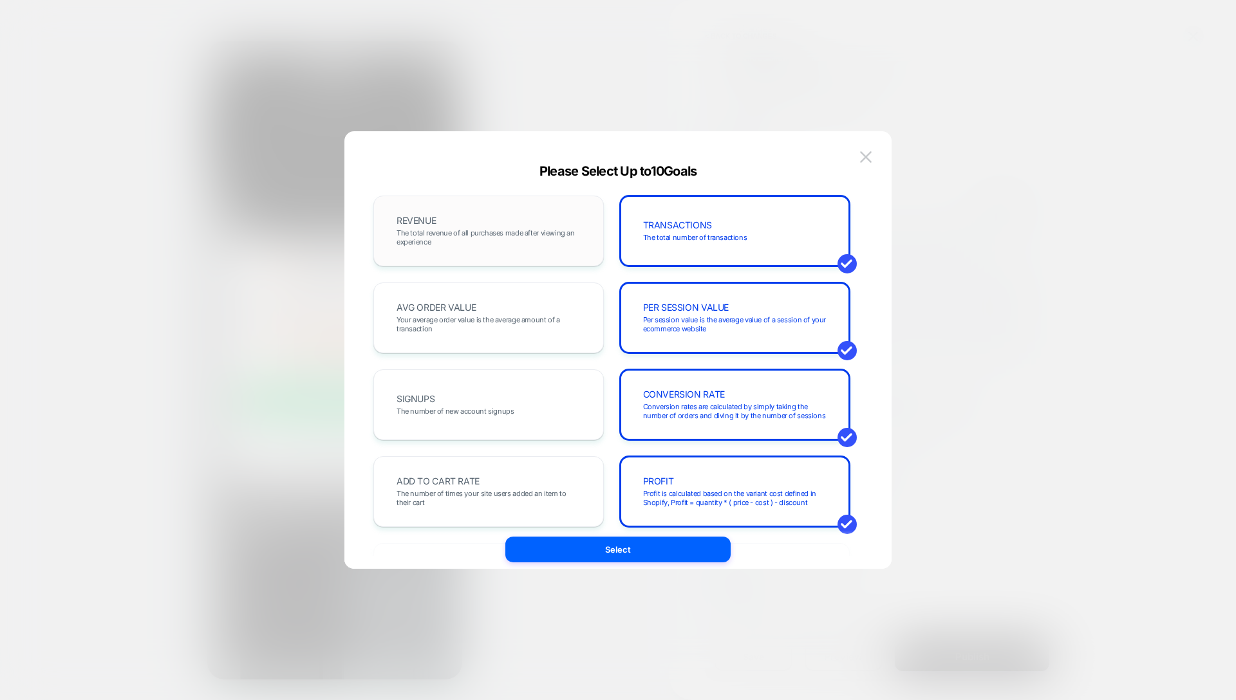
click at [500, 238] on span "The total revenue of all purchases made after viewing an experience" at bounding box center [488, 237] width 184 height 18
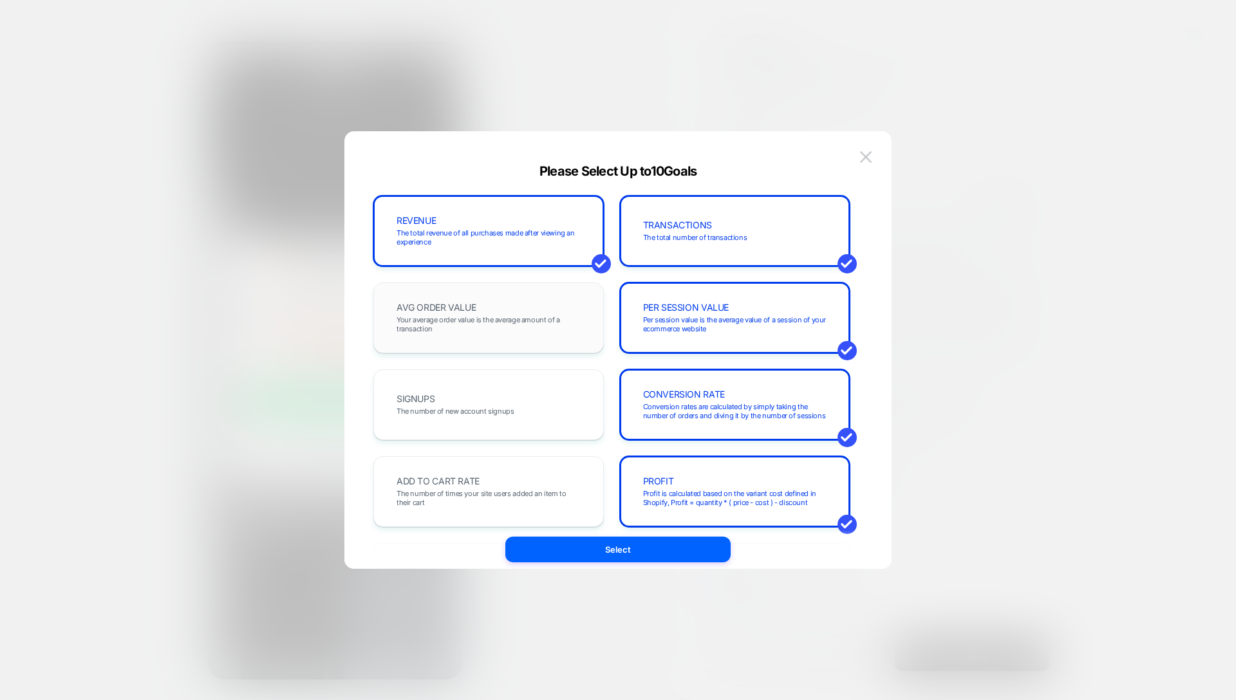
click at [499, 333] on span "Your average order value is the average amount of a transaction" at bounding box center [488, 324] width 184 height 18
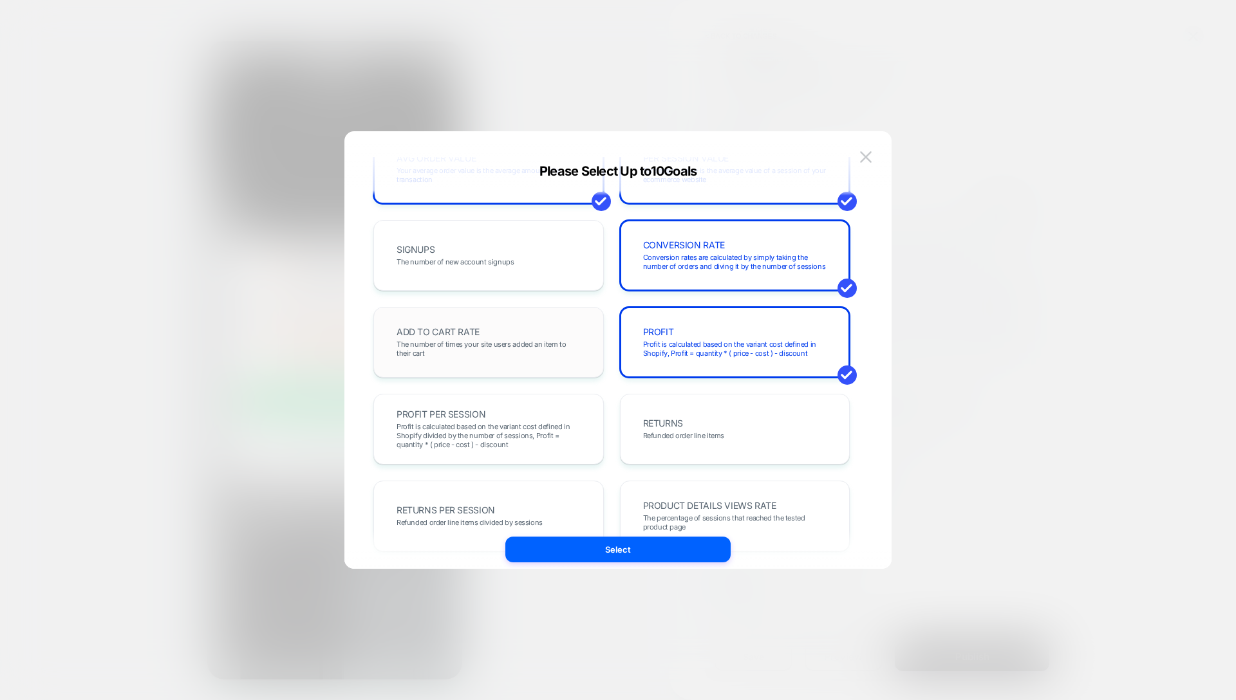
click at [501, 353] on span "The number of times your site users added an item to their cart" at bounding box center [488, 349] width 184 height 18
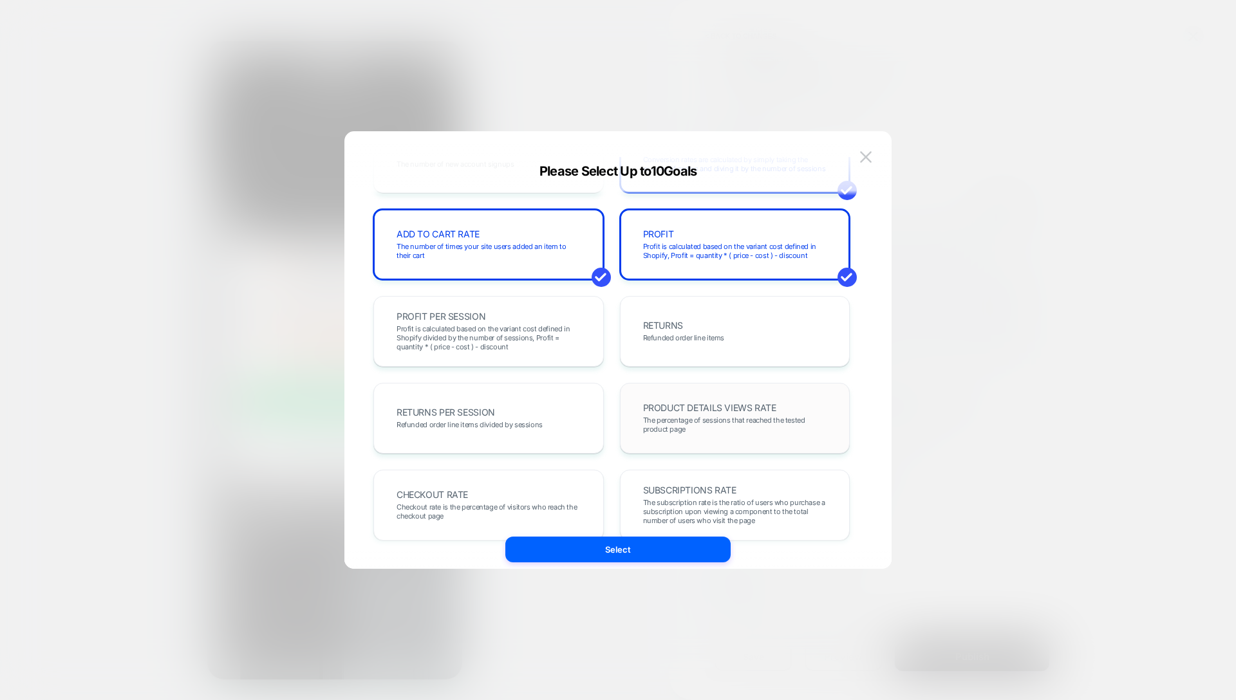
scroll to position [248, 0]
click at [705, 417] on span "The percentage of sessions that reached the tested product page" at bounding box center [735, 424] width 184 height 18
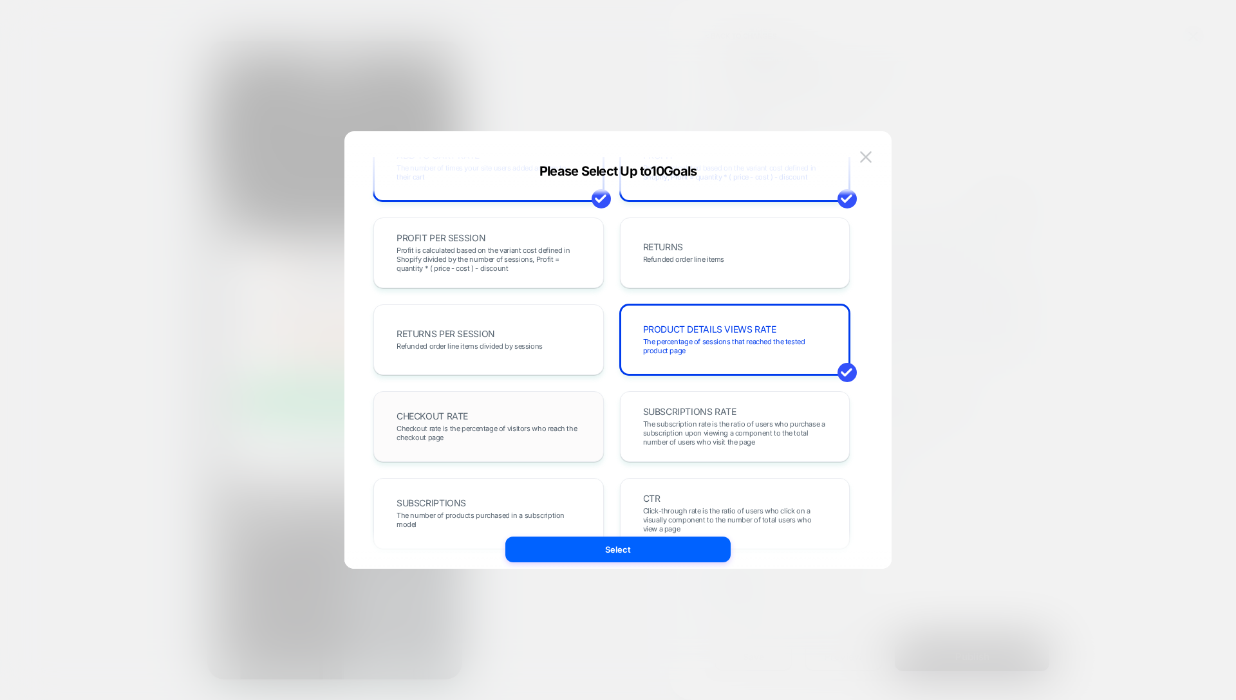
click at [488, 422] on div "CHECKOUT RATE Checkout rate is the percentage of visitors who reach the checkou…" at bounding box center [488, 427] width 203 height 44
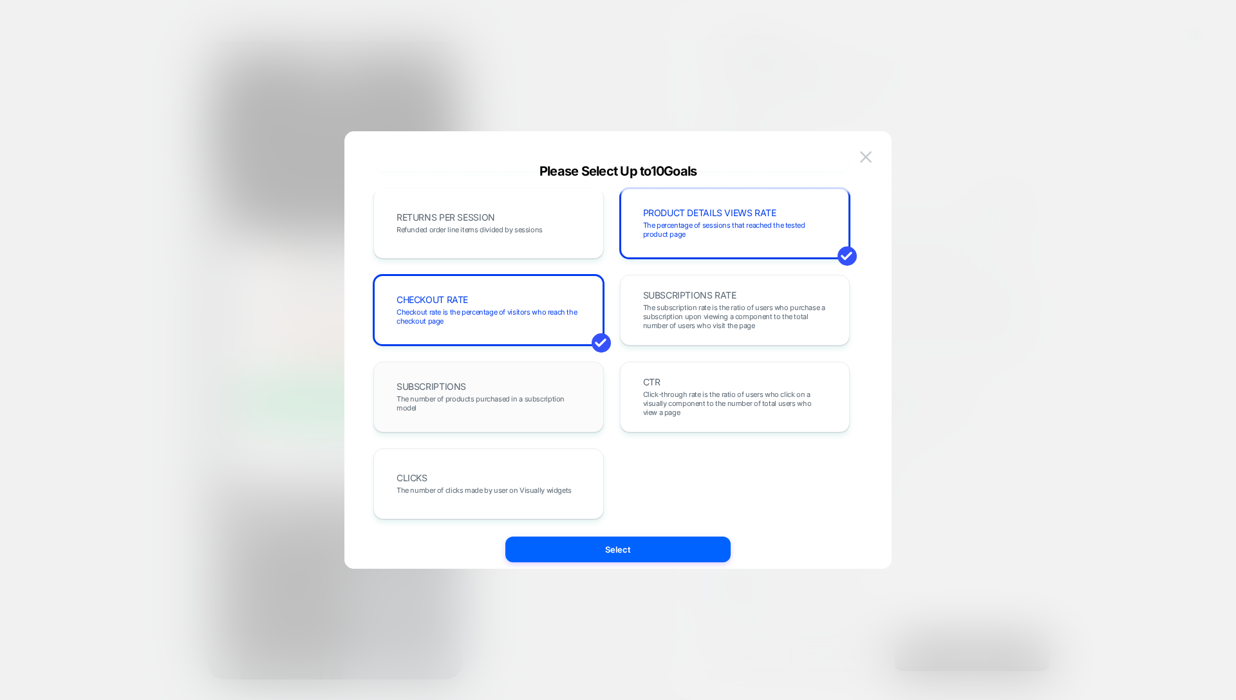
scroll to position [444, 0]
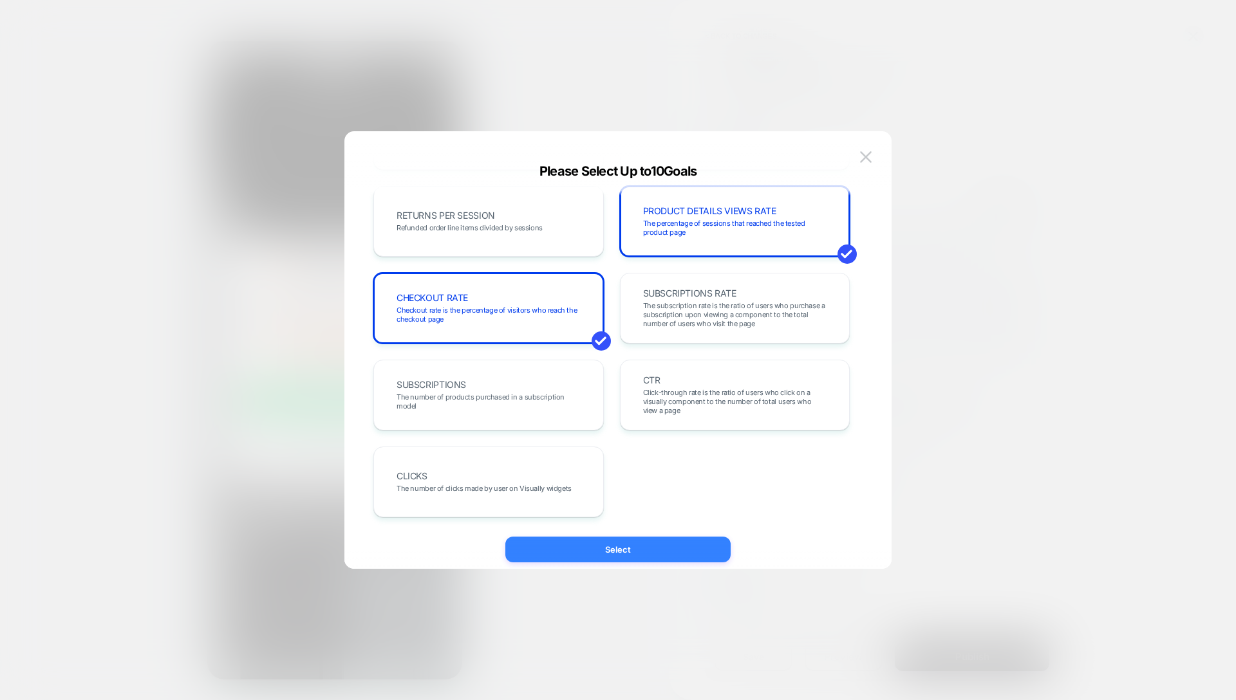
click at [649, 555] on button "Select" at bounding box center [617, 550] width 225 height 26
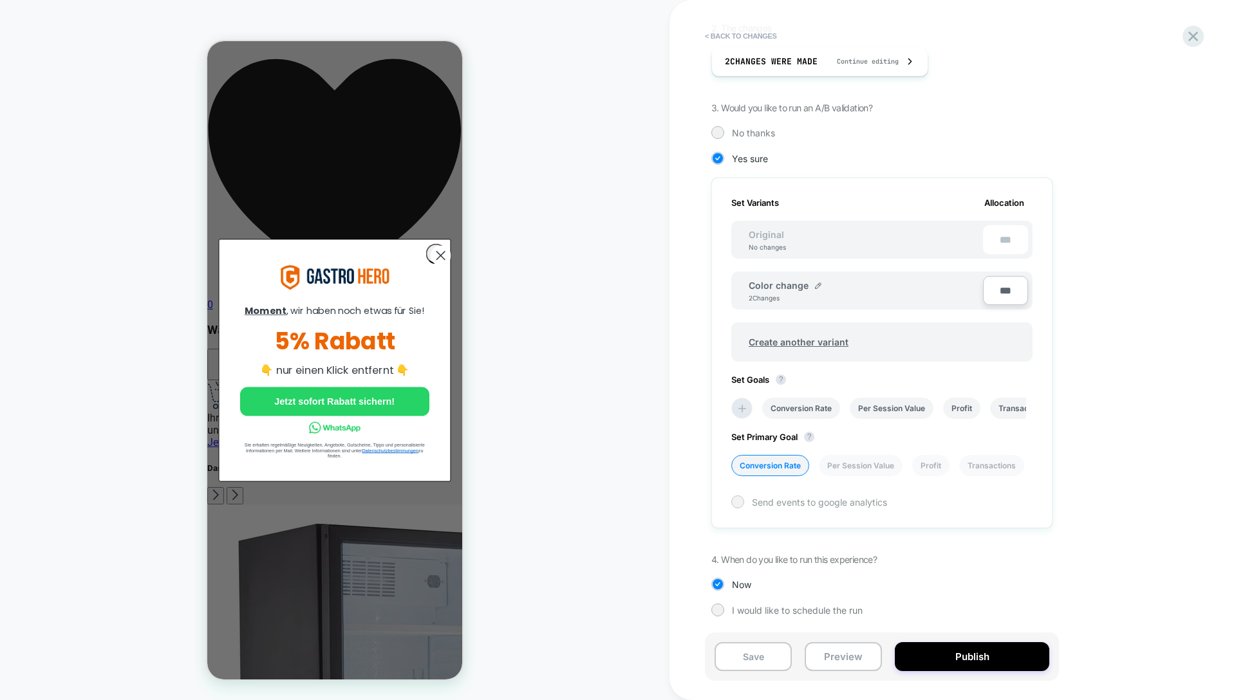
click at [788, 503] on span "Send events to google analytics" at bounding box center [819, 502] width 135 height 11
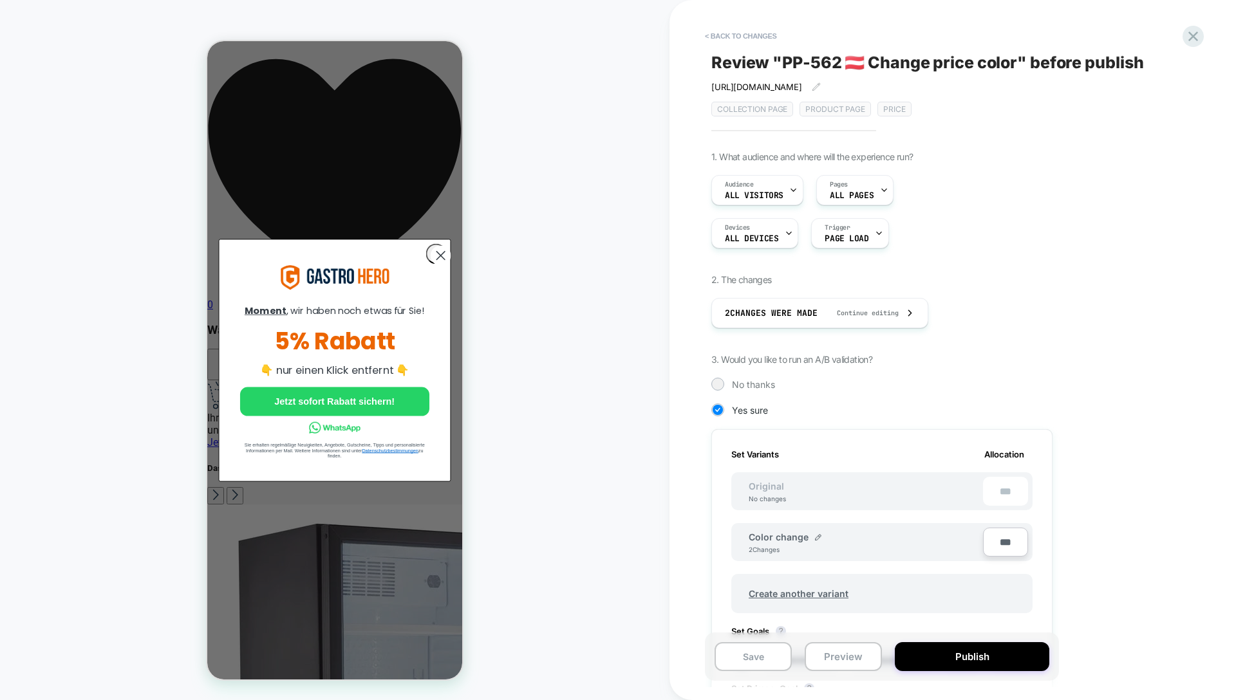
scroll to position [254, 0]
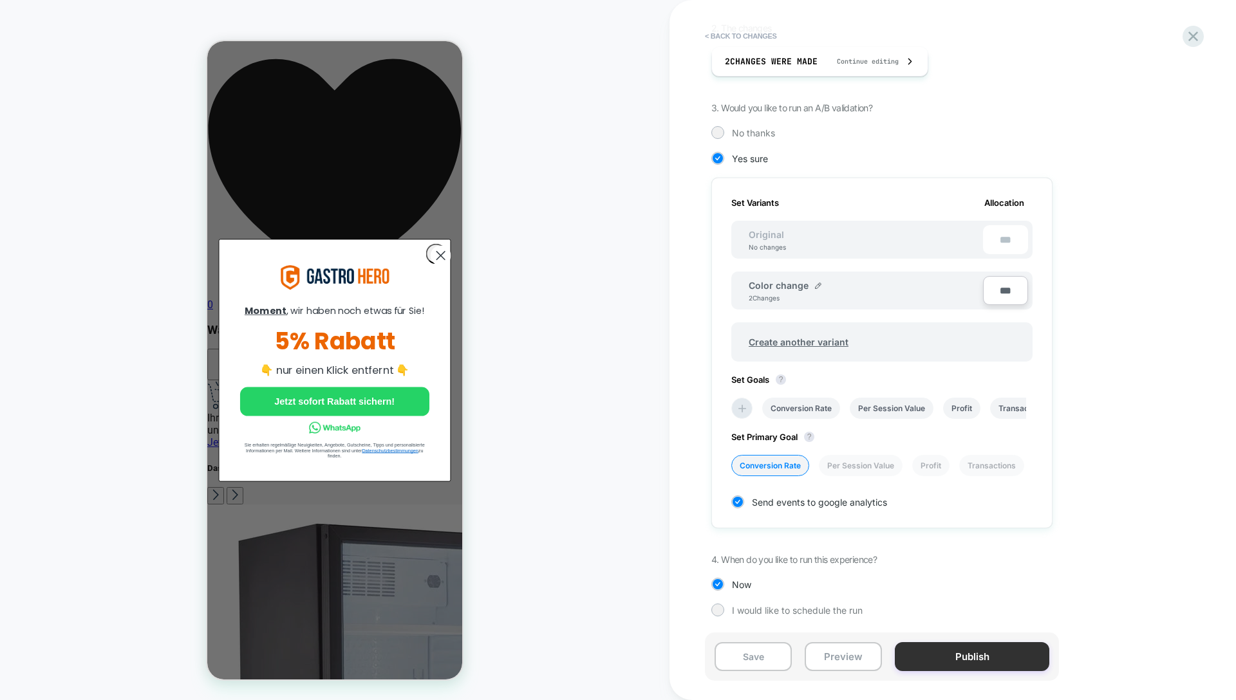
click at [948, 654] on button "Publish" at bounding box center [972, 656] width 154 height 29
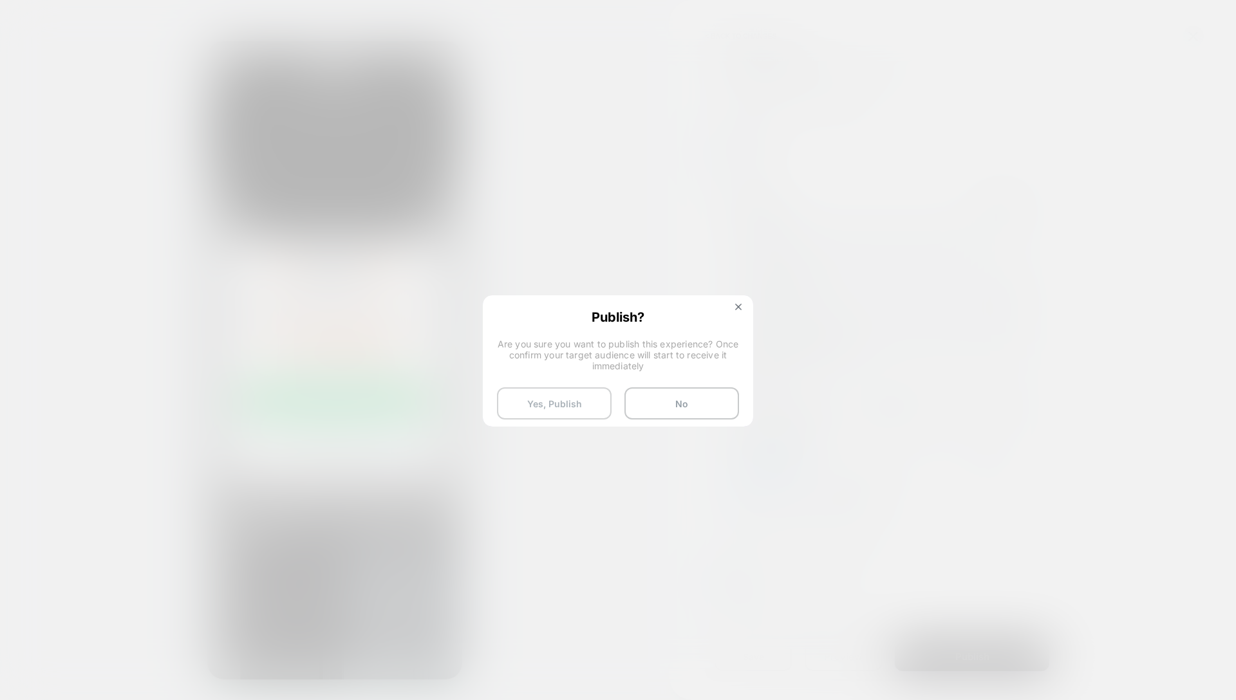
click at [552, 400] on button "Yes, Publish" at bounding box center [554, 403] width 115 height 32
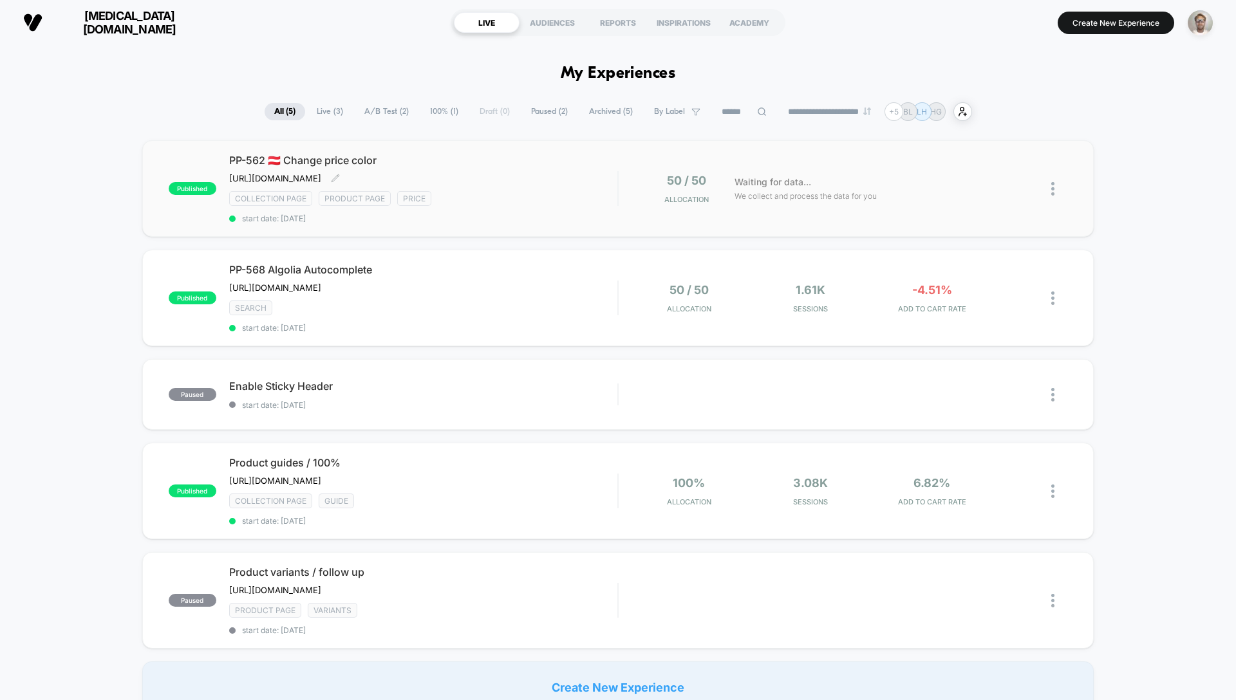
click at [263, 163] on span "PP-562 🇦🇹 Change price color" at bounding box center [423, 160] width 388 height 13
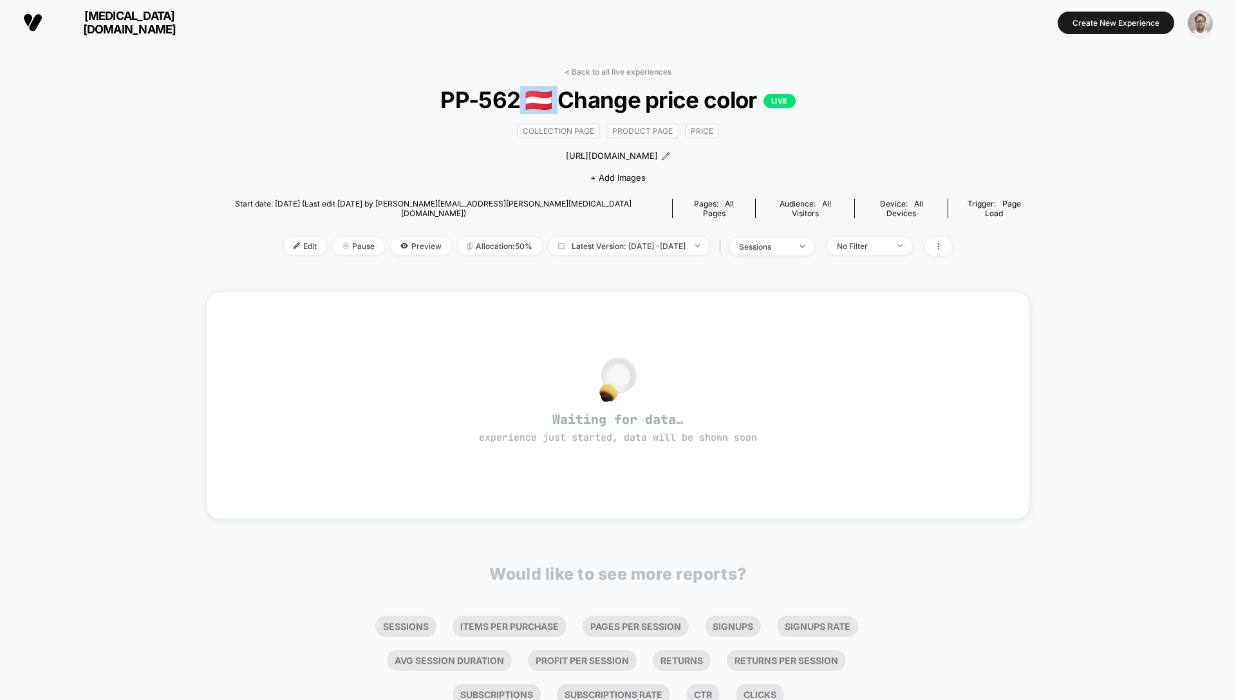
drag, startPoint x: 557, startPoint y: 100, endPoint x: 519, endPoint y: 99, distance: 37.4
click at [519, 99] on span "PP-562 🇦🇹 Change price color LIVE" at bounding box center [617, 100] width 741 height 28
copy span "🇦🇹 Ch"
click at [623, 73] on link "< Back to all live experiences" at bounding box center [617, 72] width 107 height 10
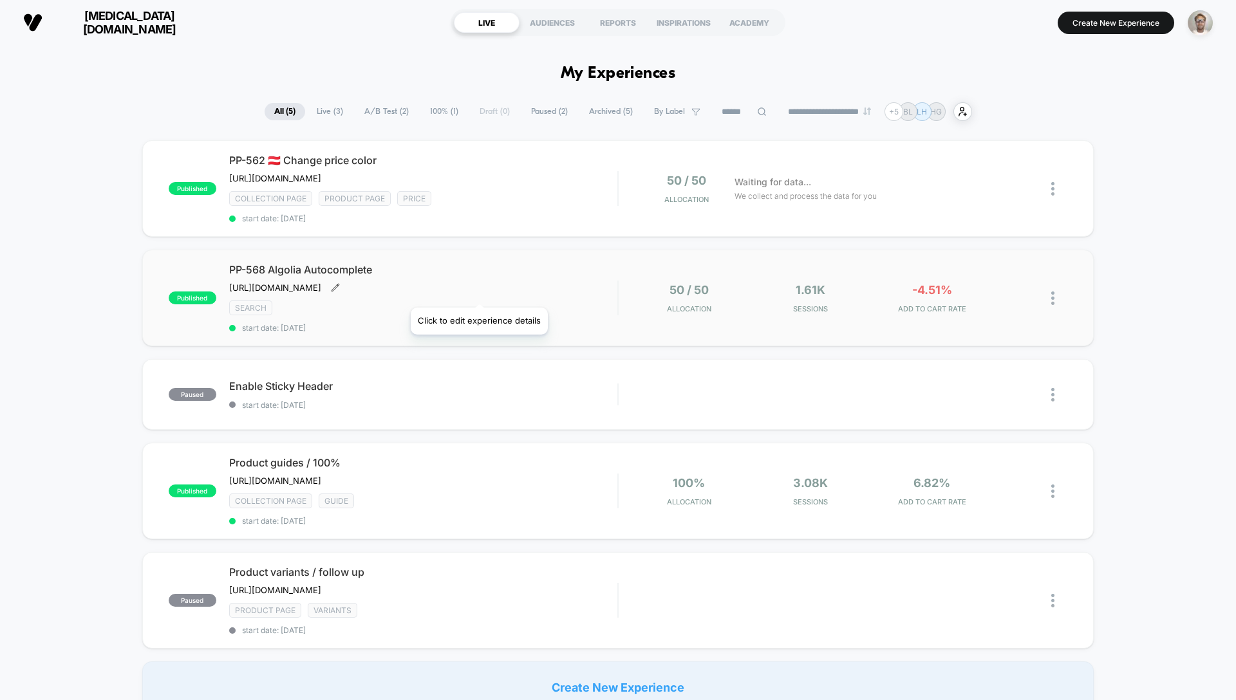
click at [340, 292] on icon at bounding box center [335, 287] width 9 height 9
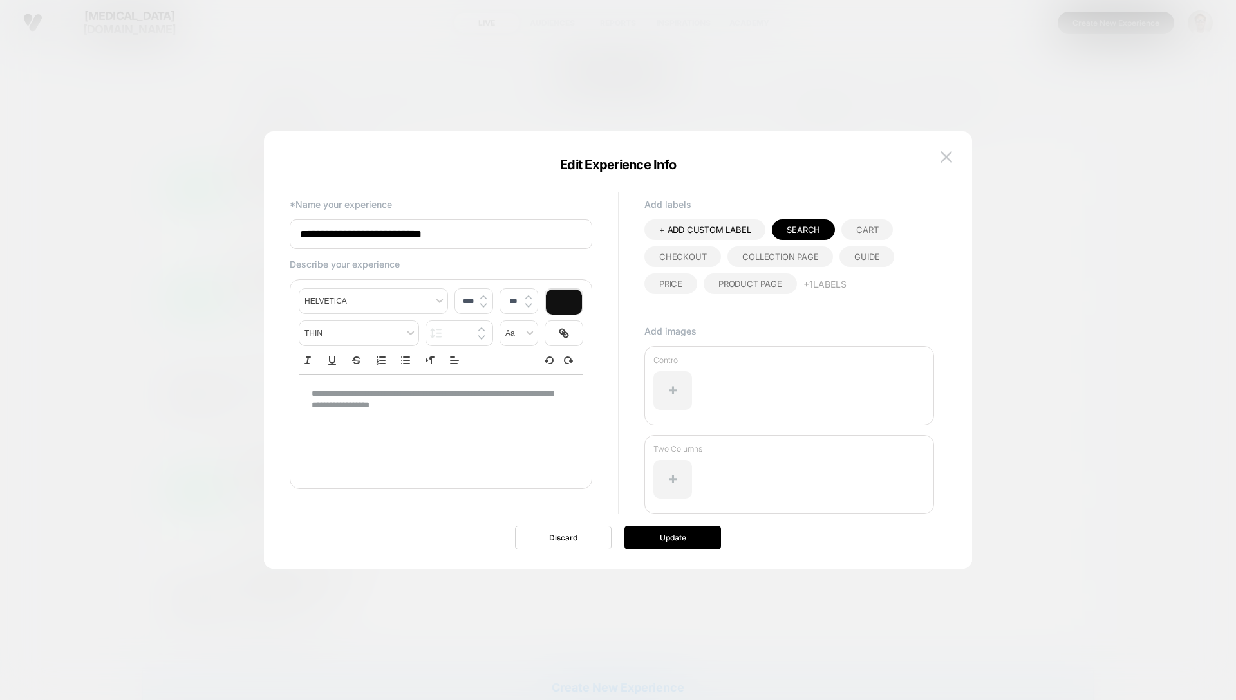
click at [342, 235] on input "**********" at bounding box center [441, 234] width 303 height 30
paste input "*****"
type input "**********"
click at [666, 538] on button "Update" at bounding box center [672, 538] width 97 height 24
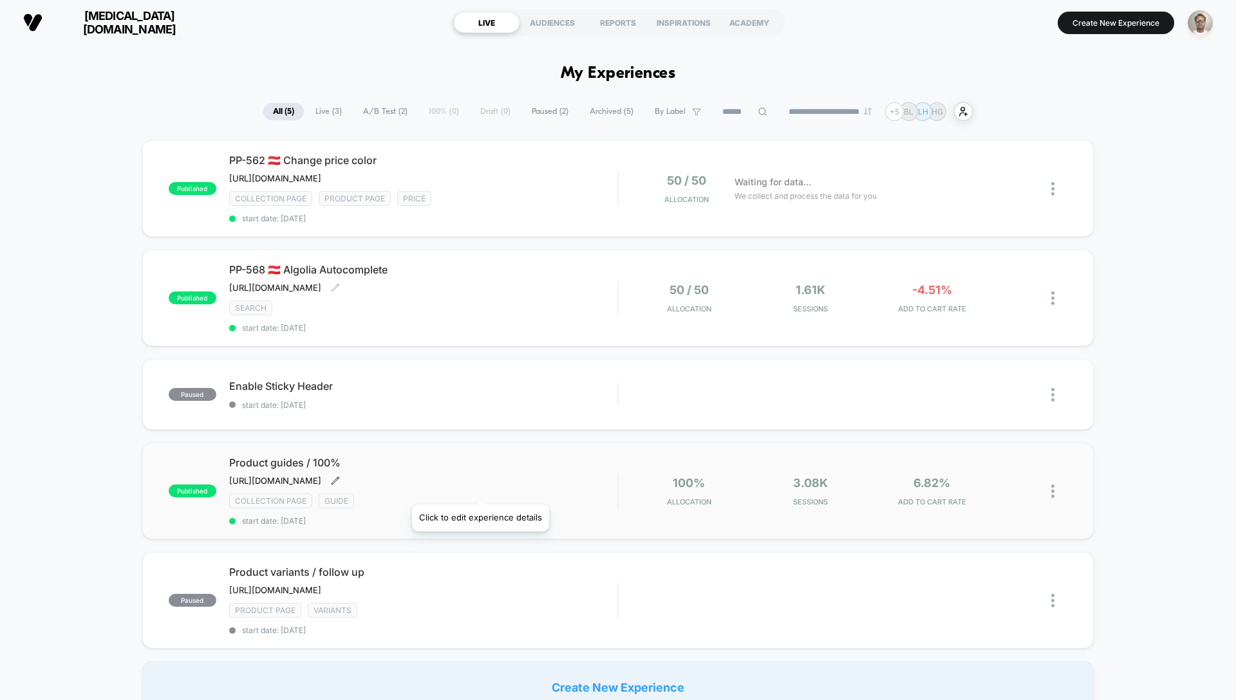
click at [340, 485] on icon at bounding box center [335, 480] width 9 height 9
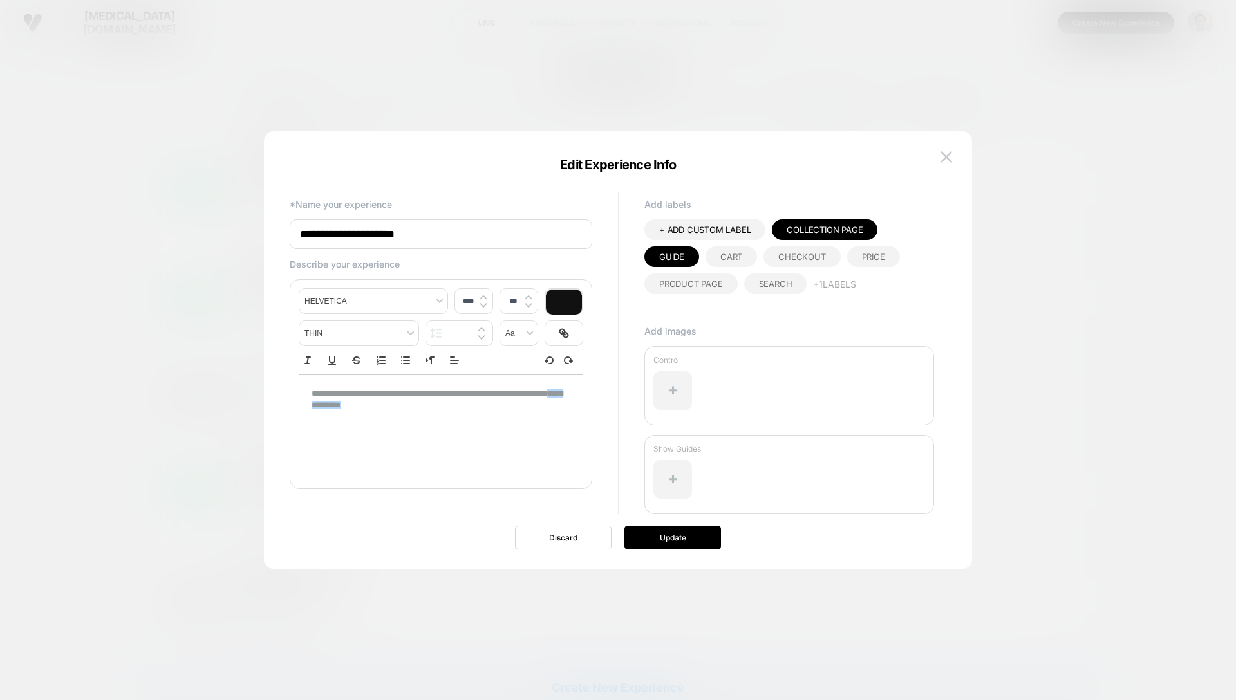
click at [299, 236] on input "**********" at bounding box center [441, 234] width 303 height 30
paste input "*****"
click at [304, 234] on input "**********" at bounding box center [441, 234] width 303 height 30
type input "**********"
click at [666, 539] on button "Update" at bounding box center [672, 538] width 97 height 24
